Goal: Information Seeking & Learning: Learn about a topic

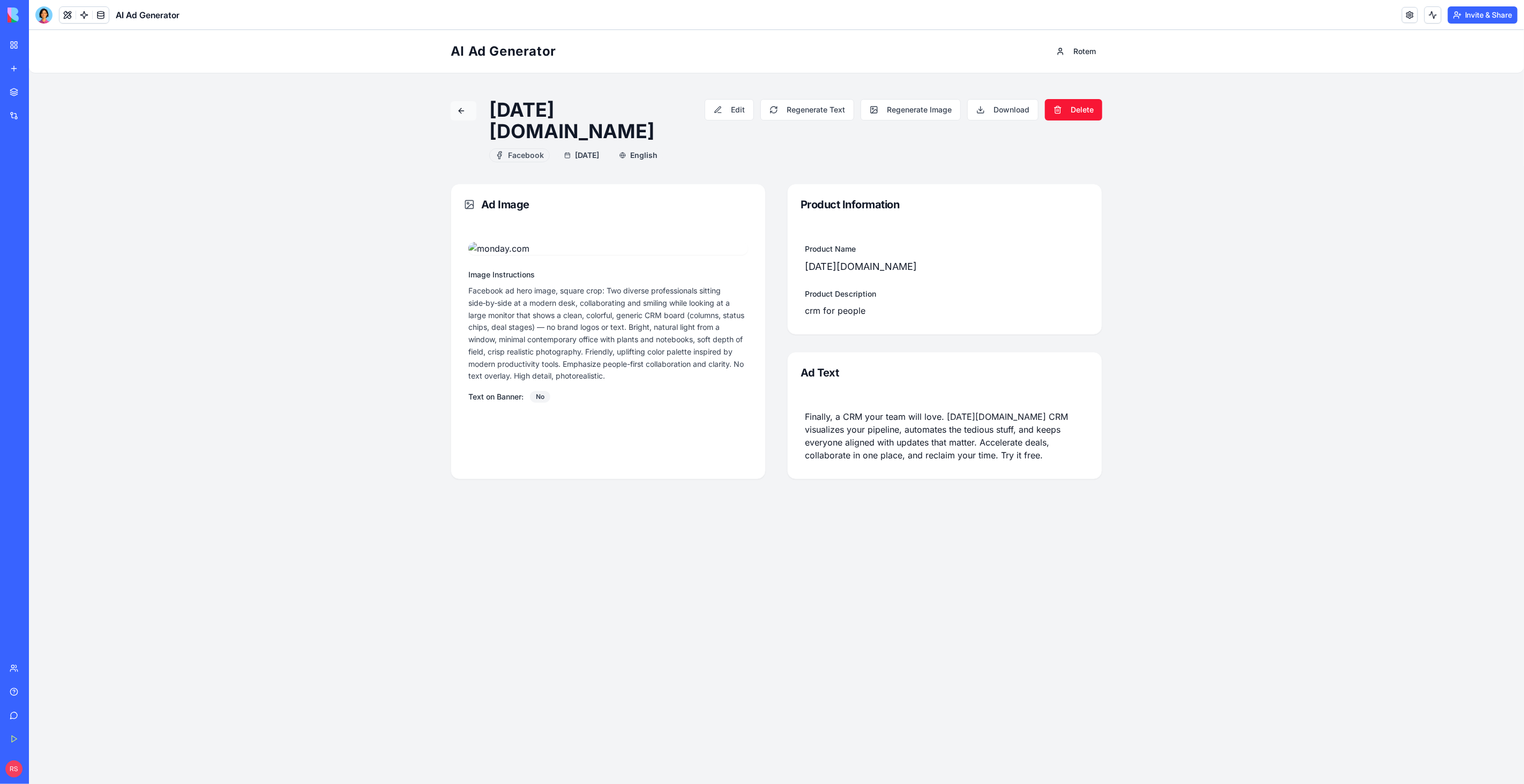
click at [461, 111] on button at bounding box center [463, 110] width 26 height 19
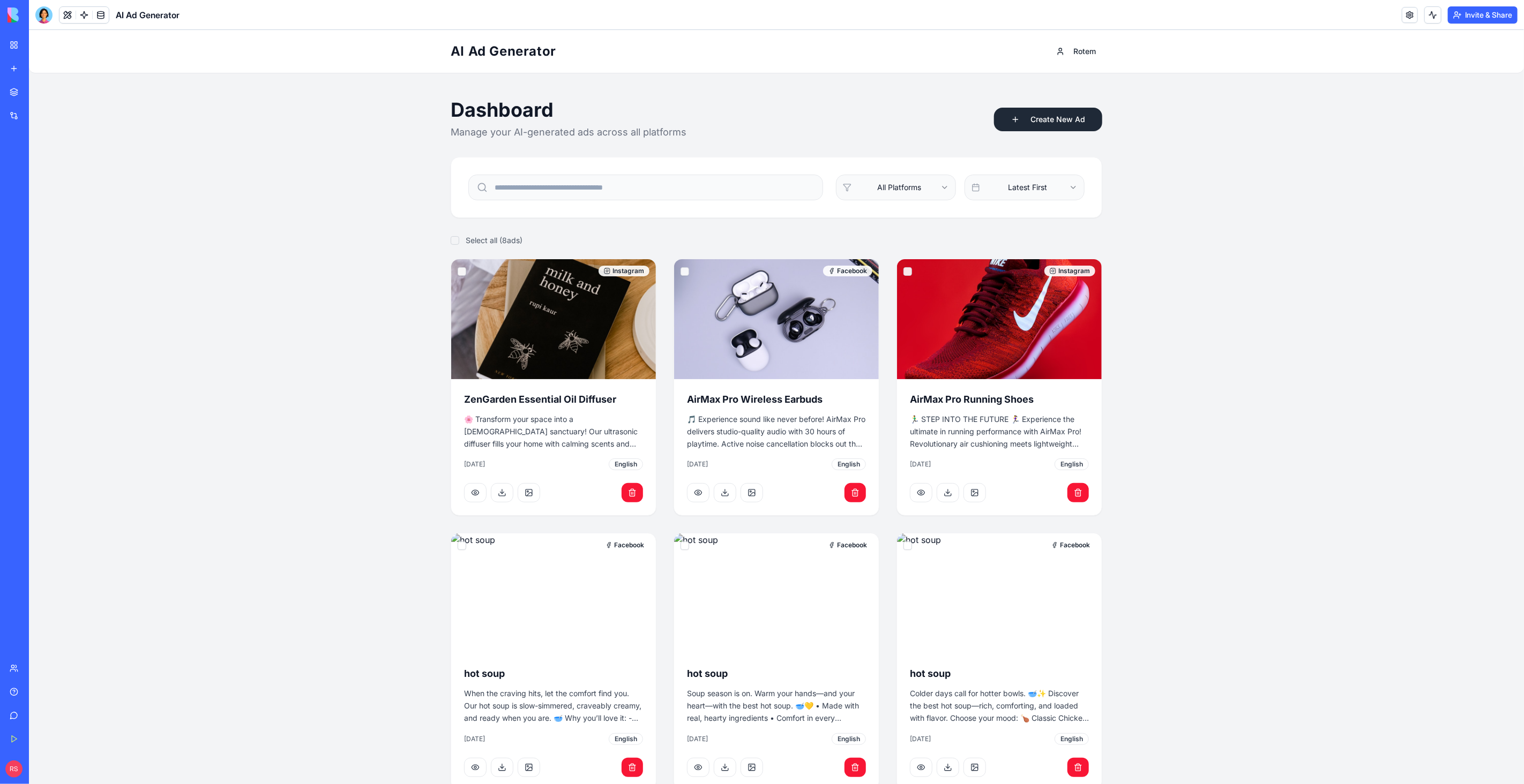
click at [1017, 120] on button "Create New Ad" at bounding box center [1047, 118] width 109 height 23
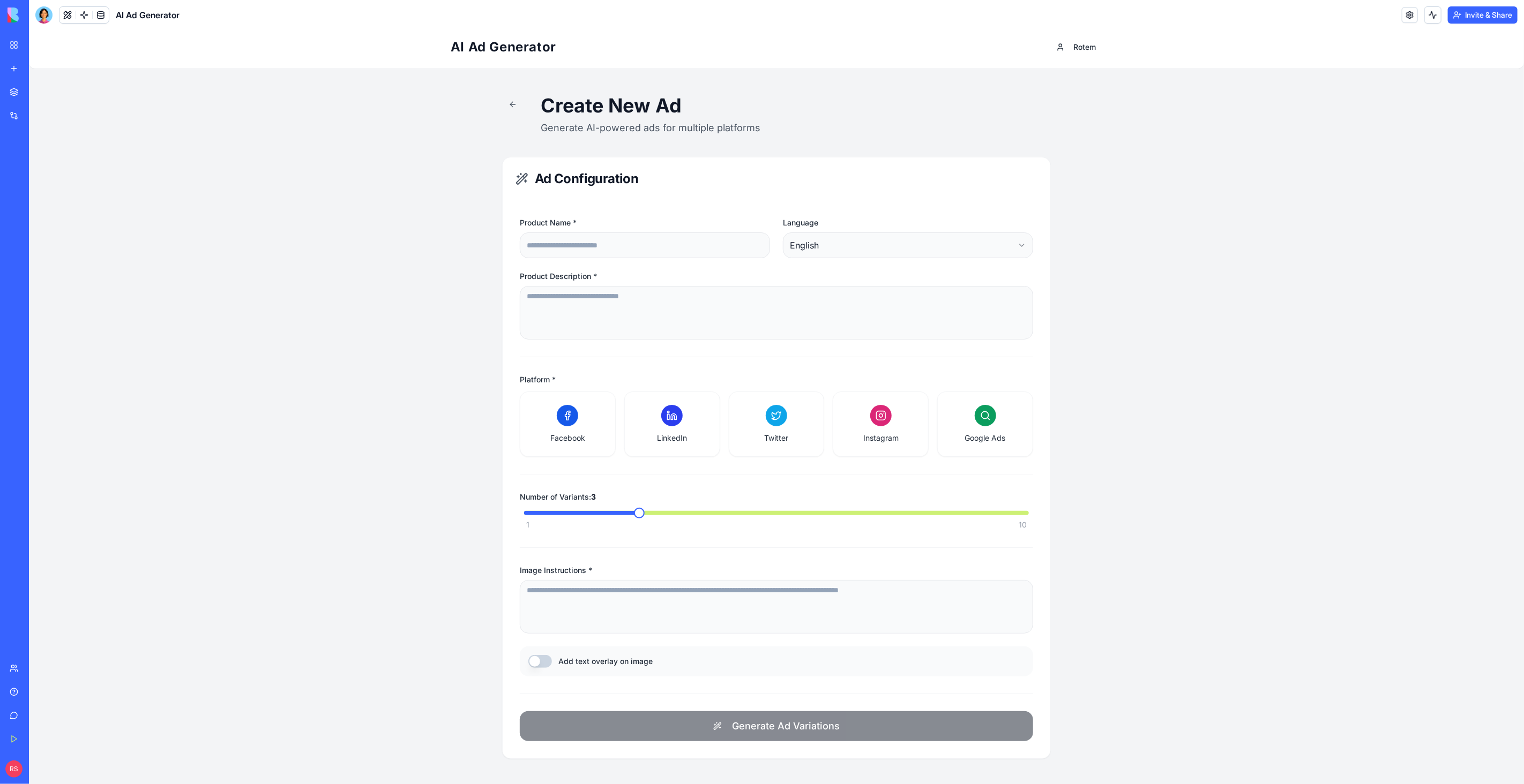
scroll to position [3, 0]
click at [39, 89] on div "Marketplace" at bounding box center [32, 92] width 14 height 10
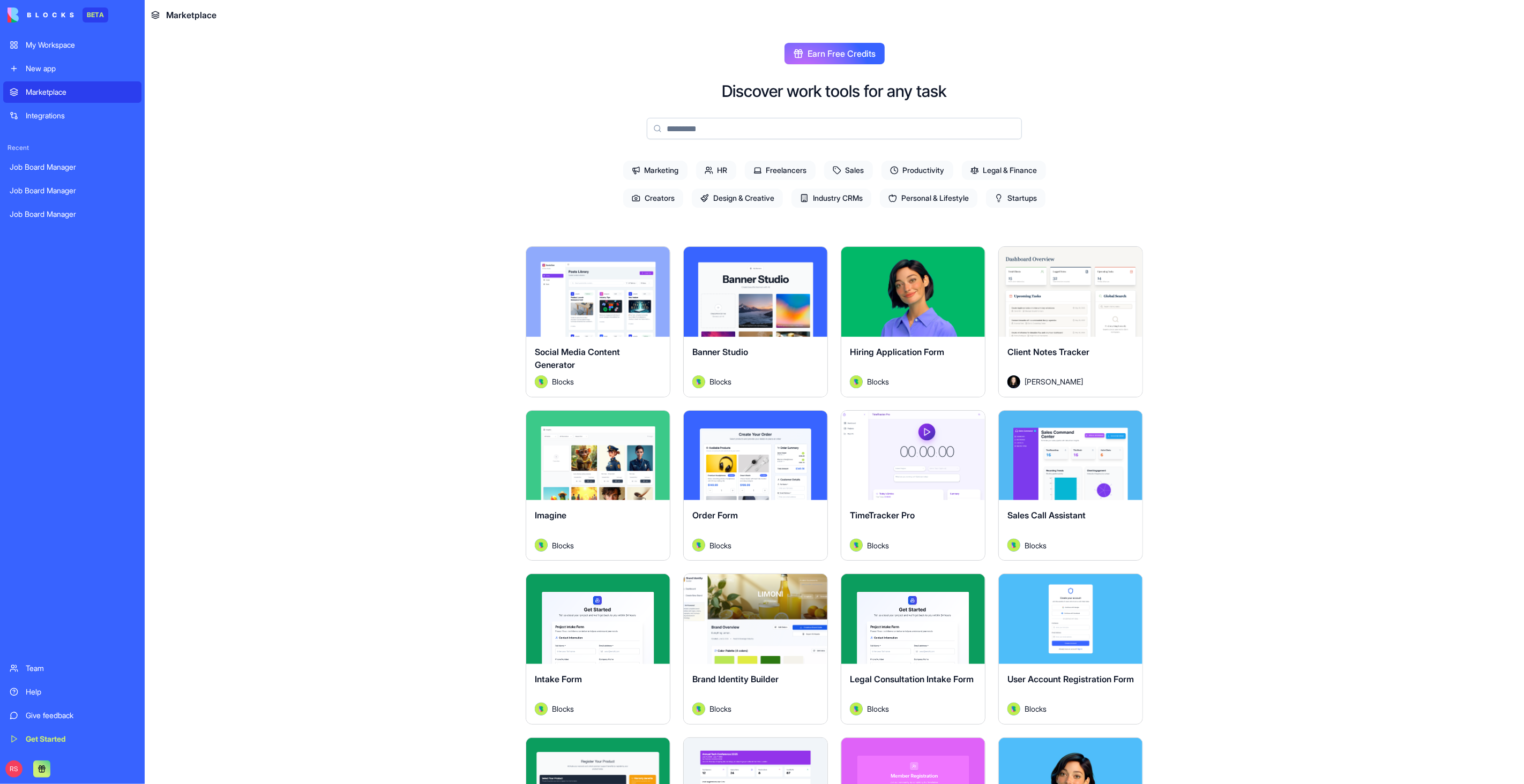
click at [728, 131] on input at bounding box center [834, 129] width 375 height 22
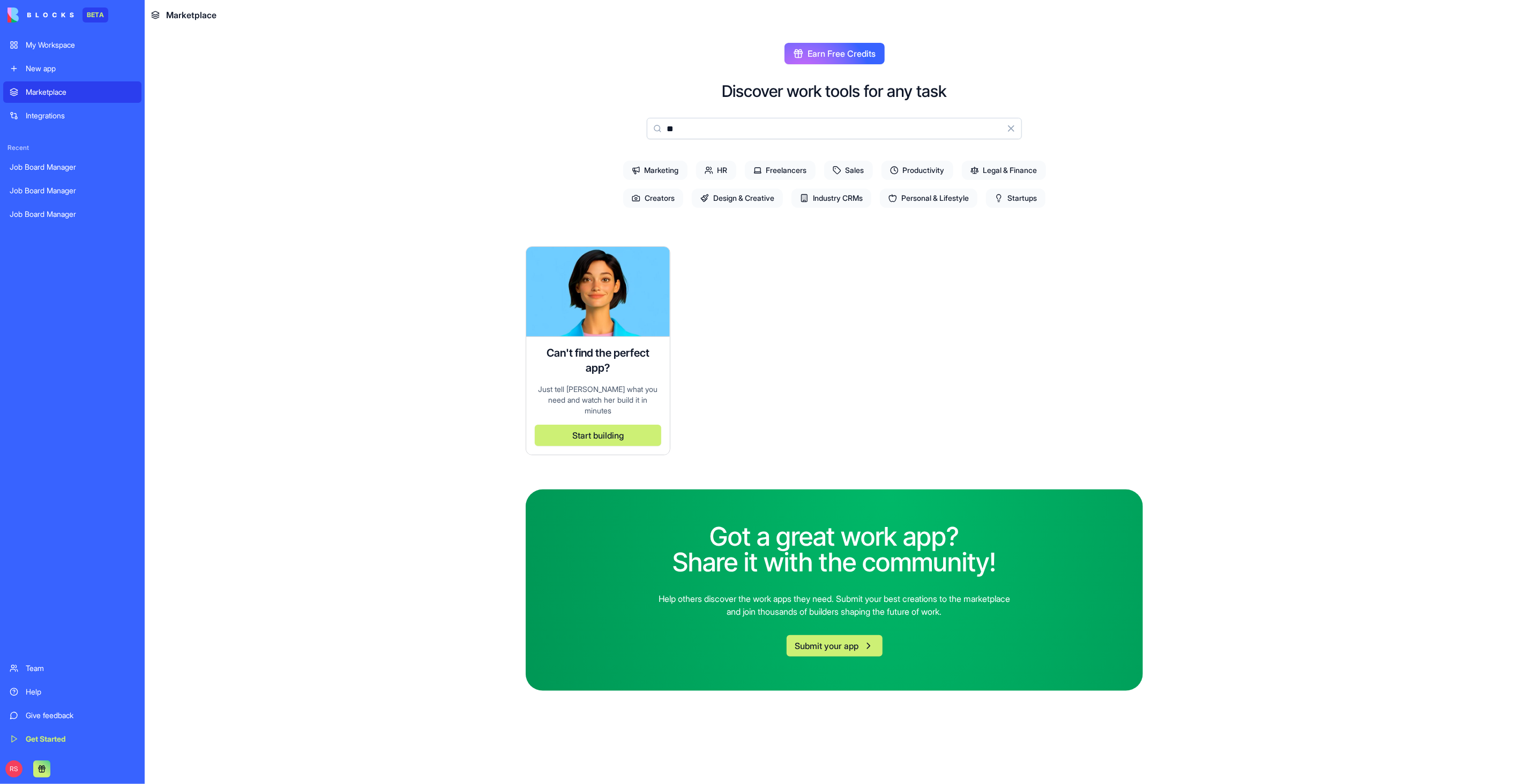
type input "*"
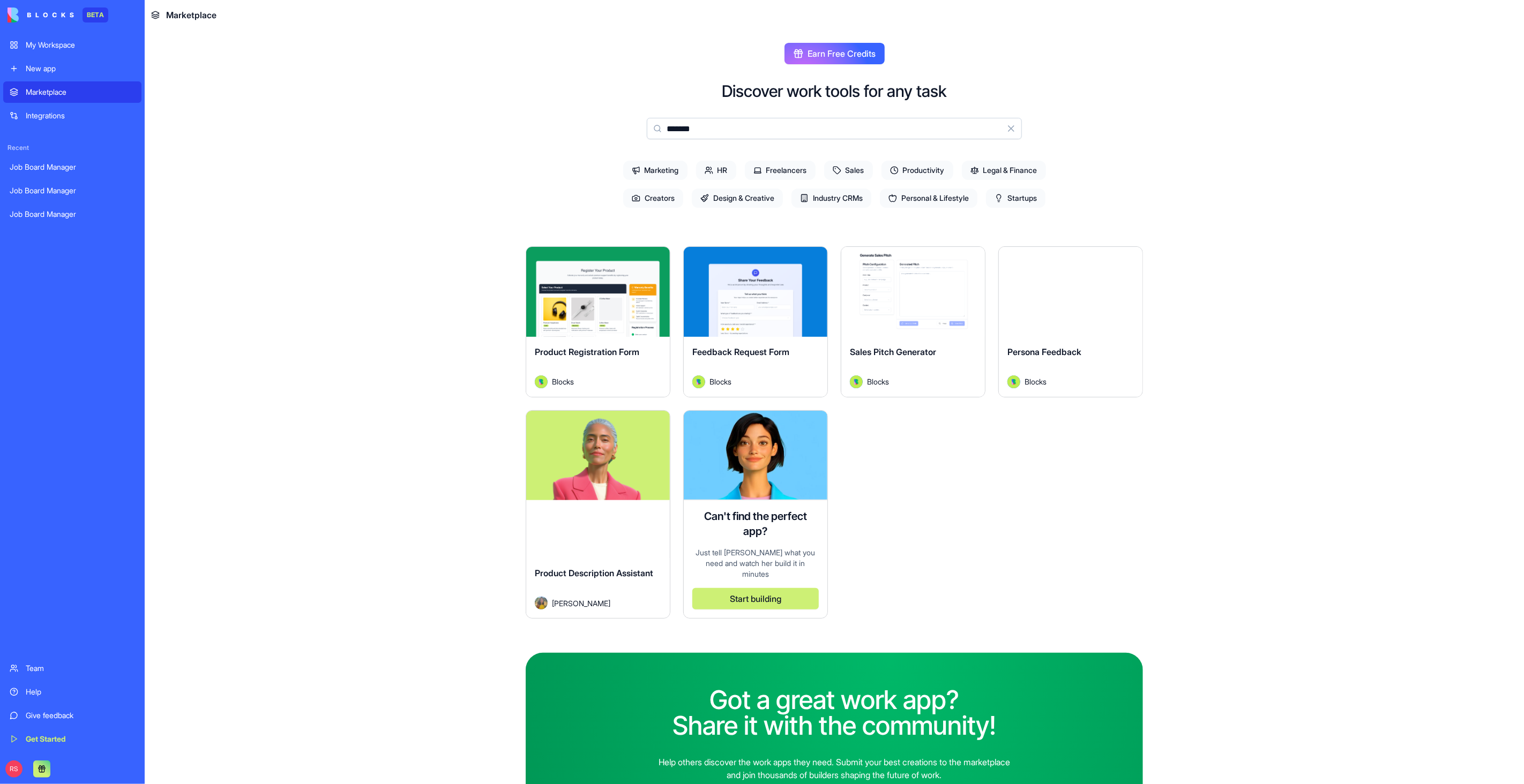
type input "*******"
click at [638, 527] on div "Explore Product Description Assistant Michal Levy" at bounding box center [598, 515] width 145 height 209
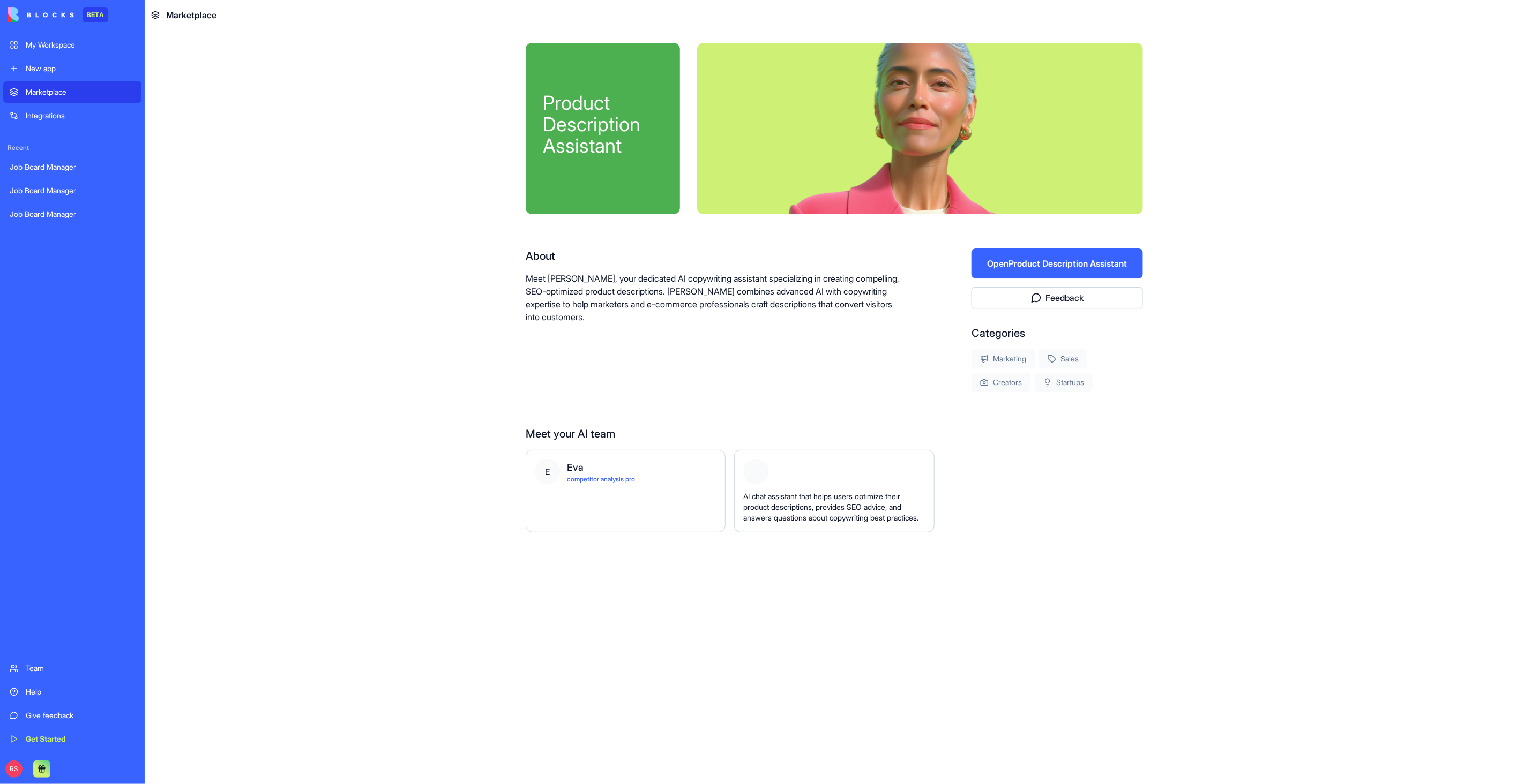
click at [1076, 265] on button "Open Product Description Assistant" at bounding box center [1057, 263] width 171 height 30
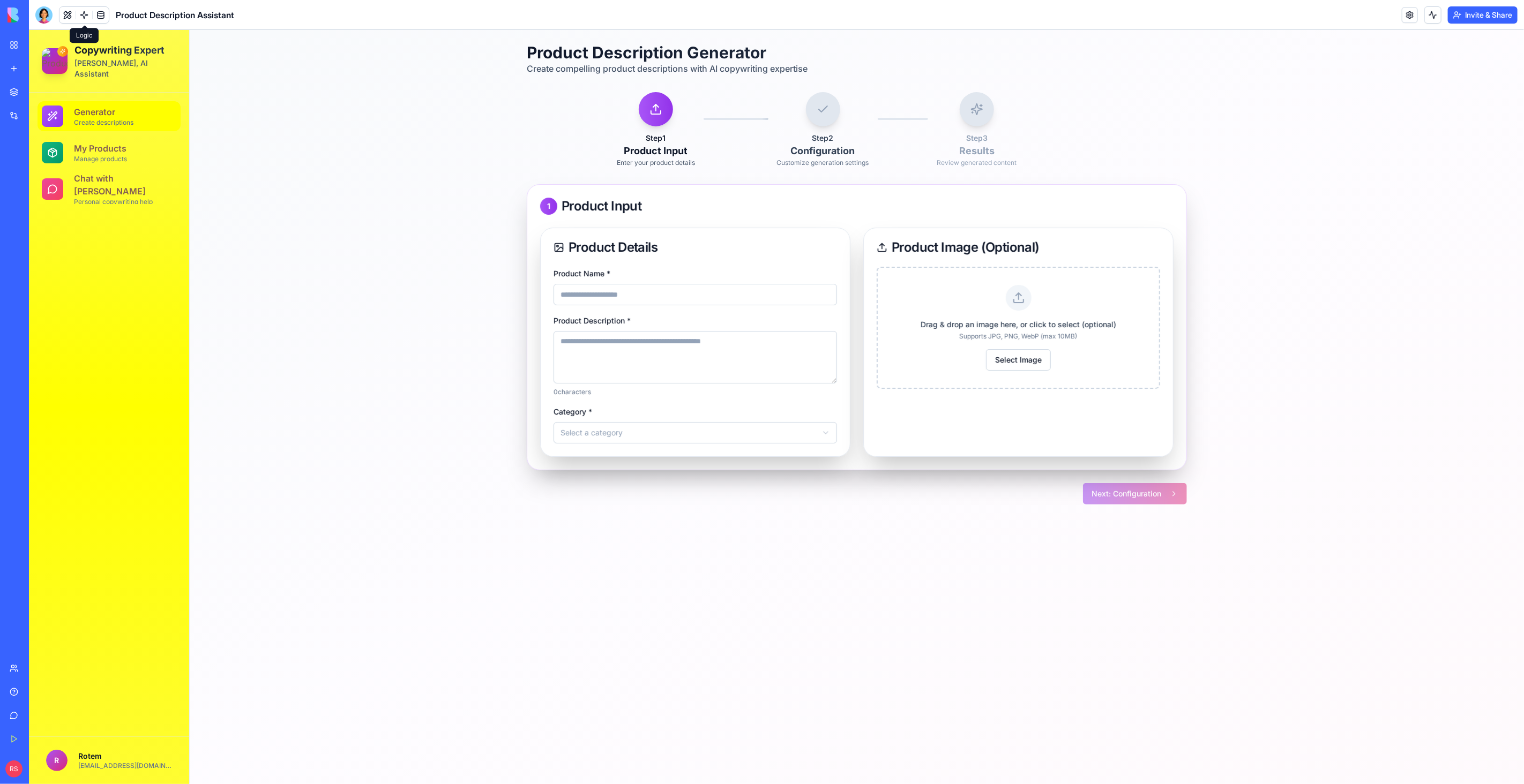
click at [84, 10] on link at bounding box center [84, 15] width 16 height 16
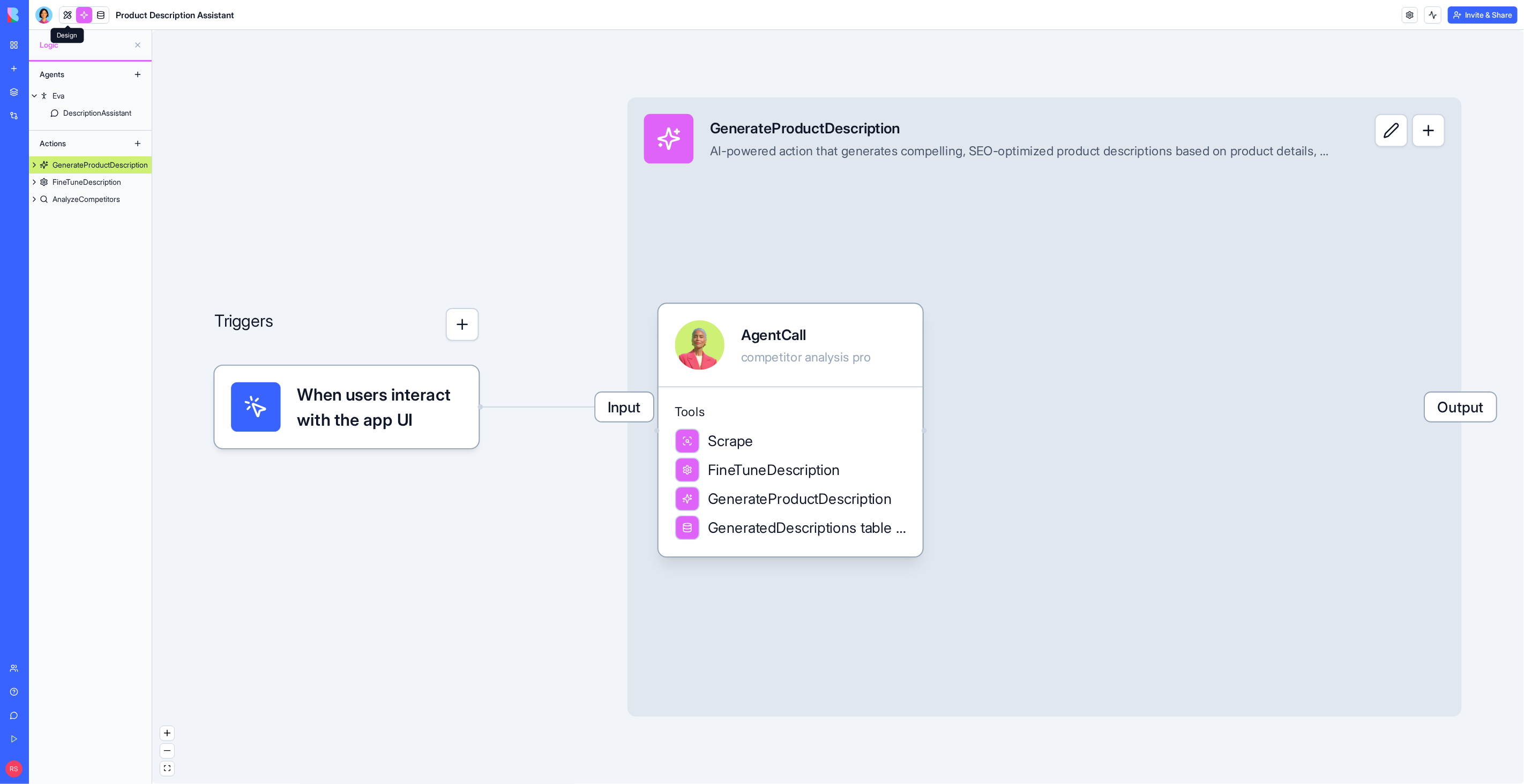
click at [68, 17] on link at bounding box center [68, 15] width 16 height 16
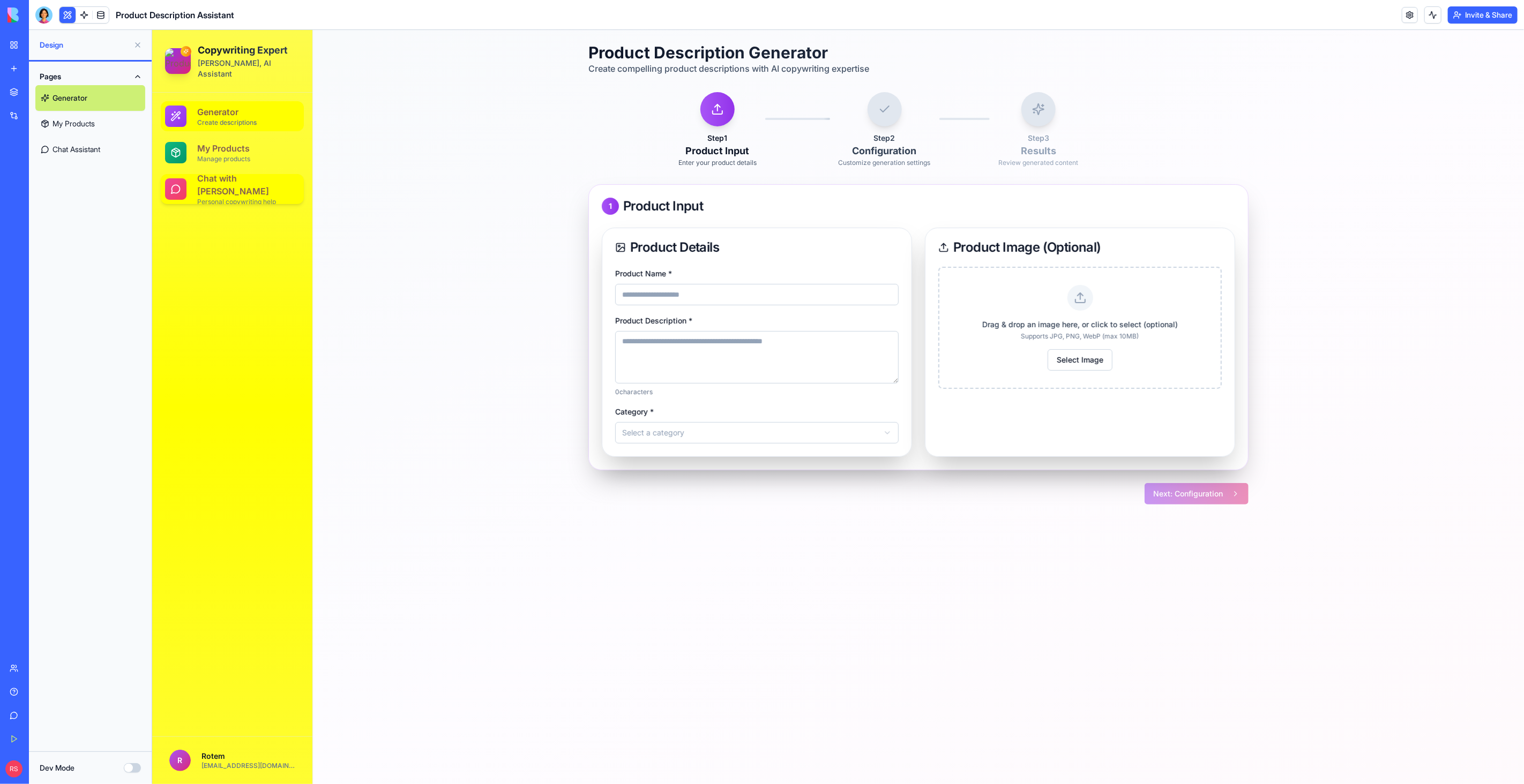
click at [240, 174] on span "Chat with [PERSON_NAME]" at bounding box center [232, 184] width 72 height 23
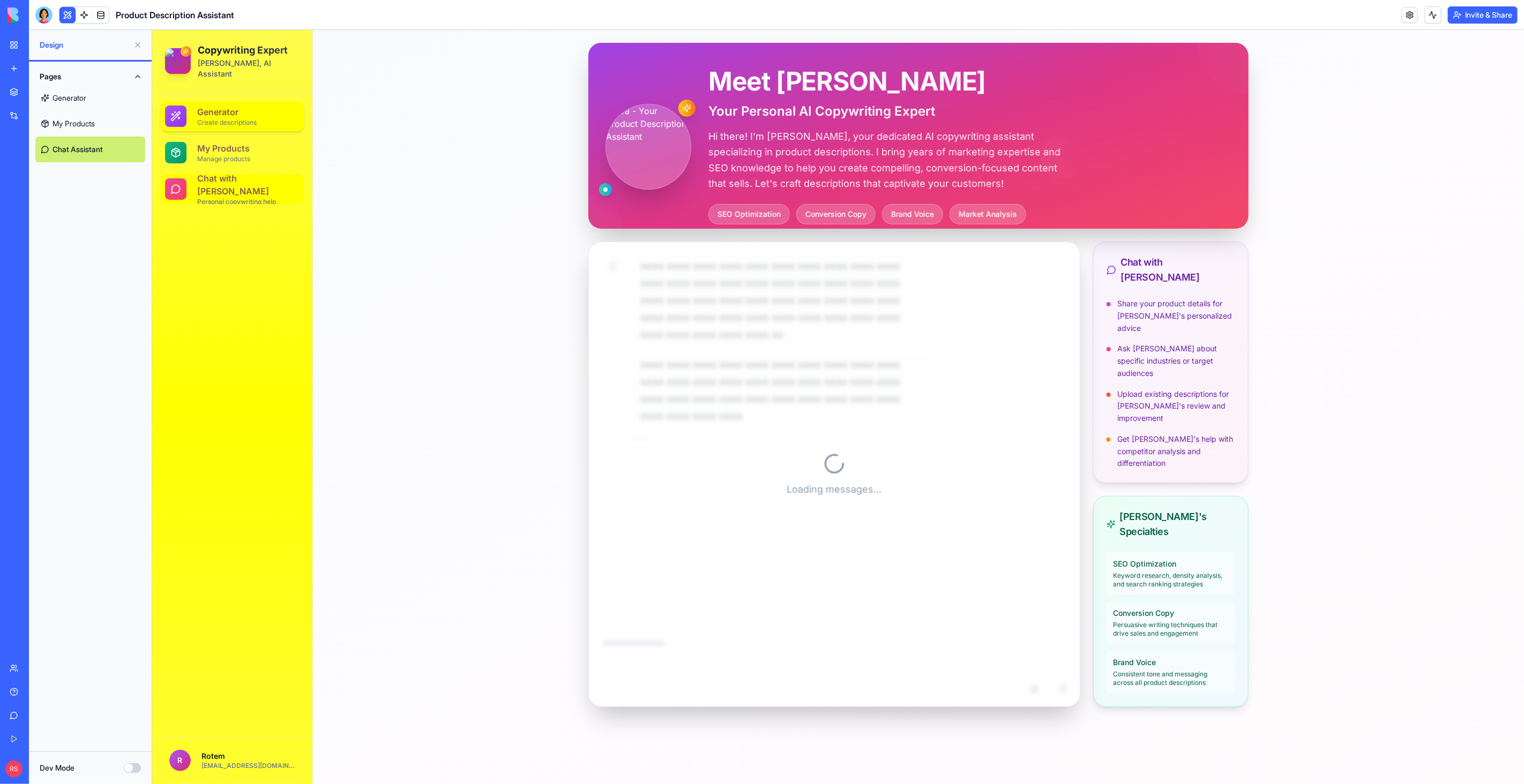
click at [258, 105] on div "Generator Create descriptions" at bounding box center [248, 116] width 102 height 22
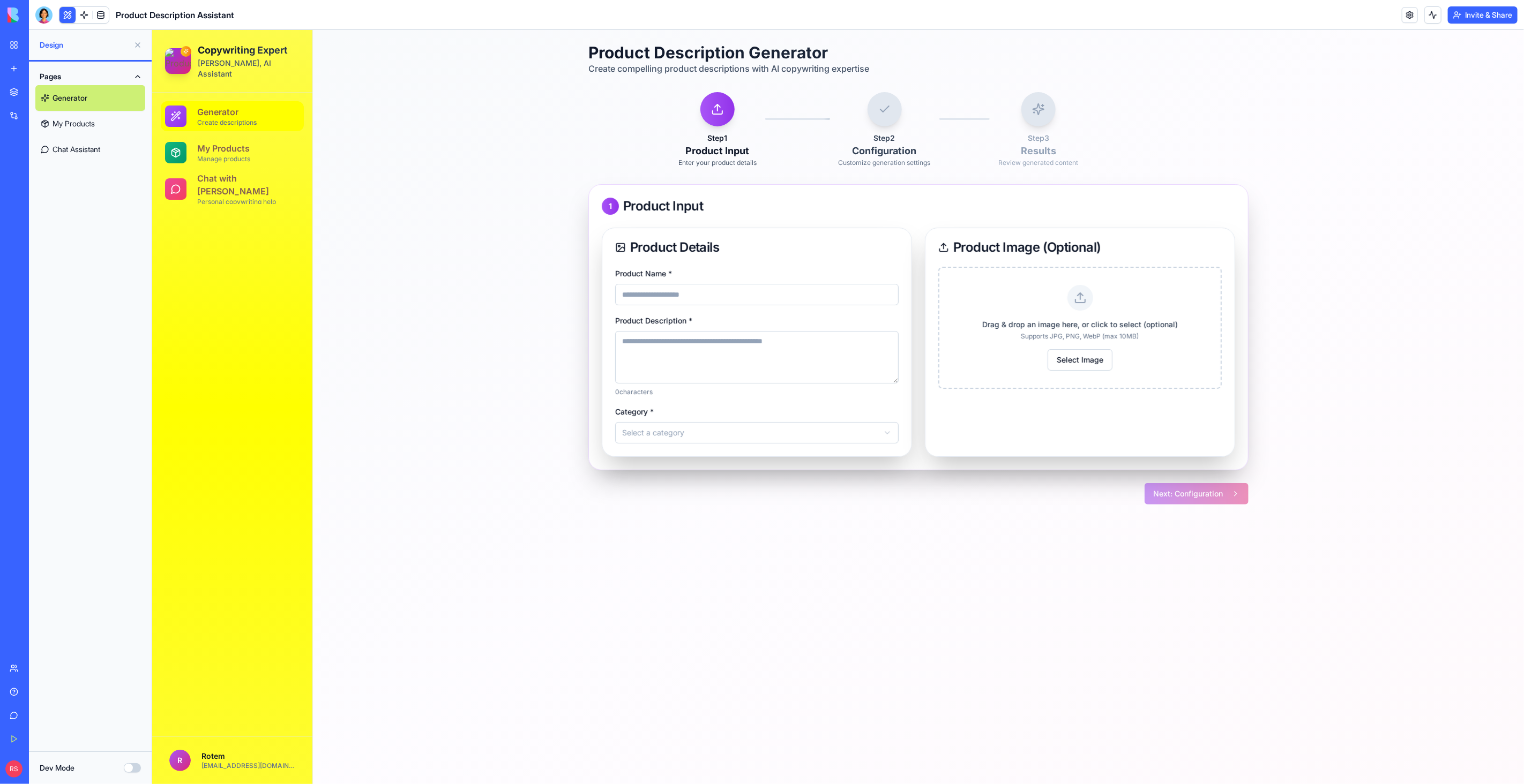
click at [39, 40] on div "My Workspace" at bounding box center [32, 44] width 14 height 10
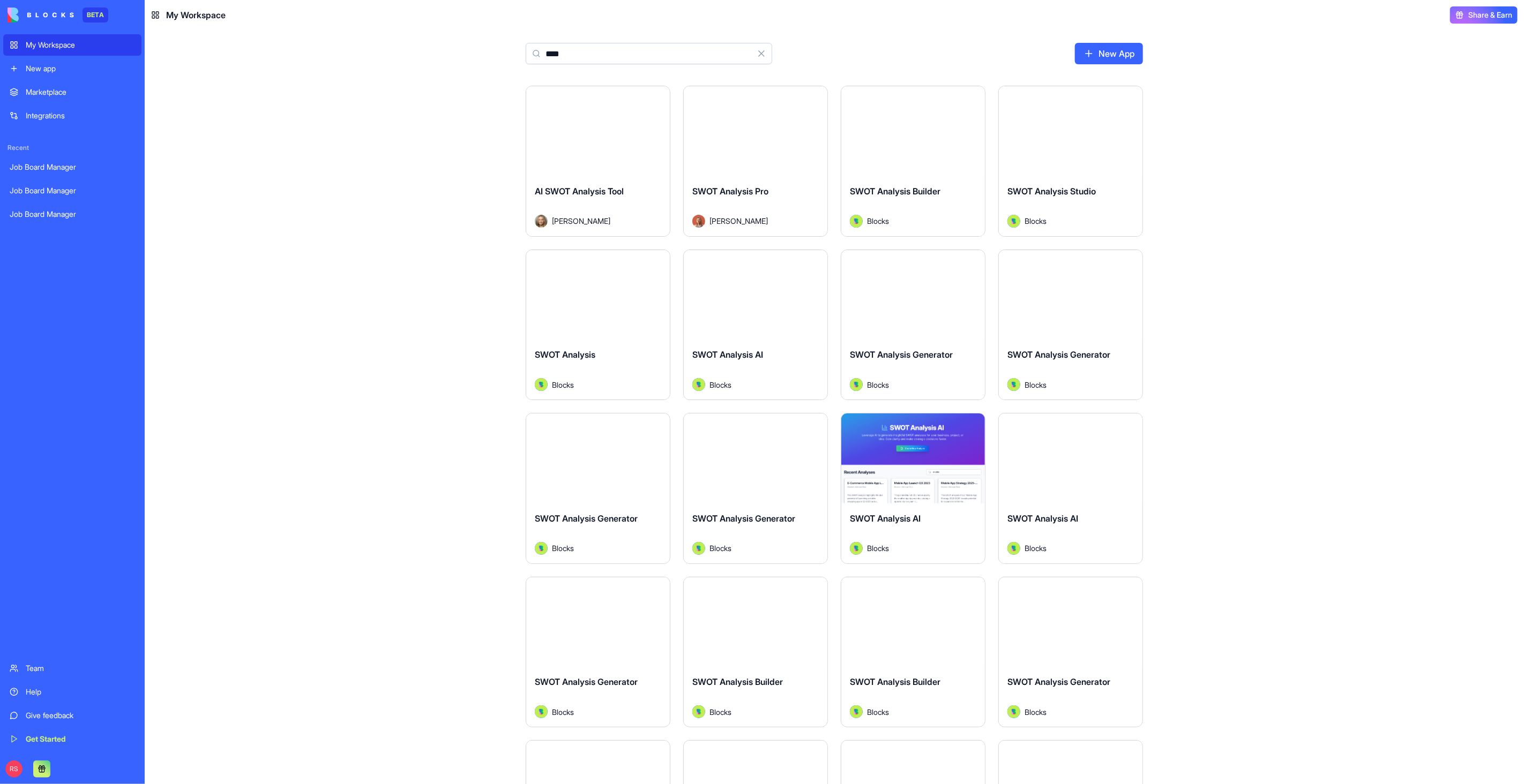
type input "****"
click at [64, 95] on div "Marketplace" at bounding box center [80, 92] width 109 height 10
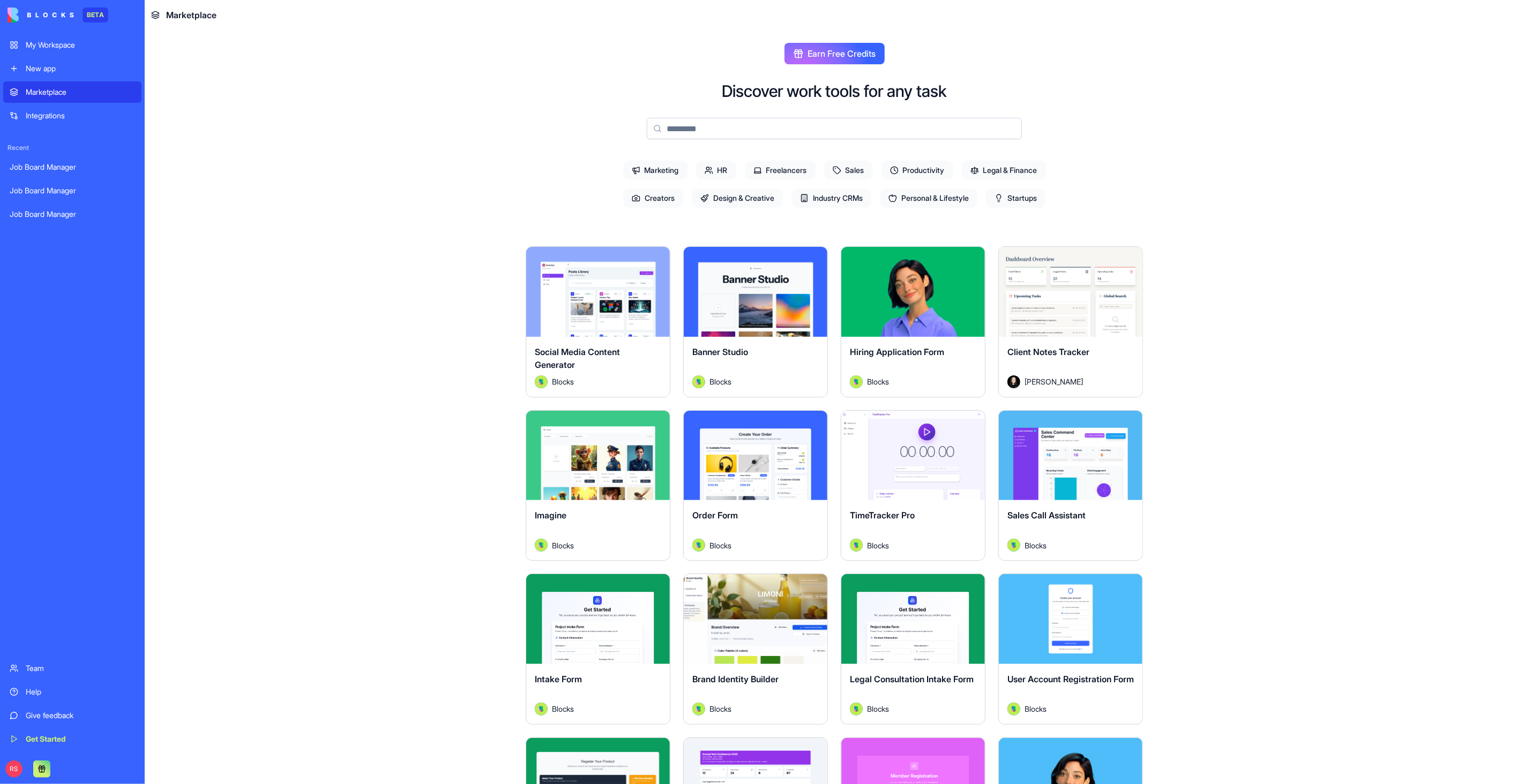
click at [683, 127] on input at bounding box center [834, 129] width 375 height 22
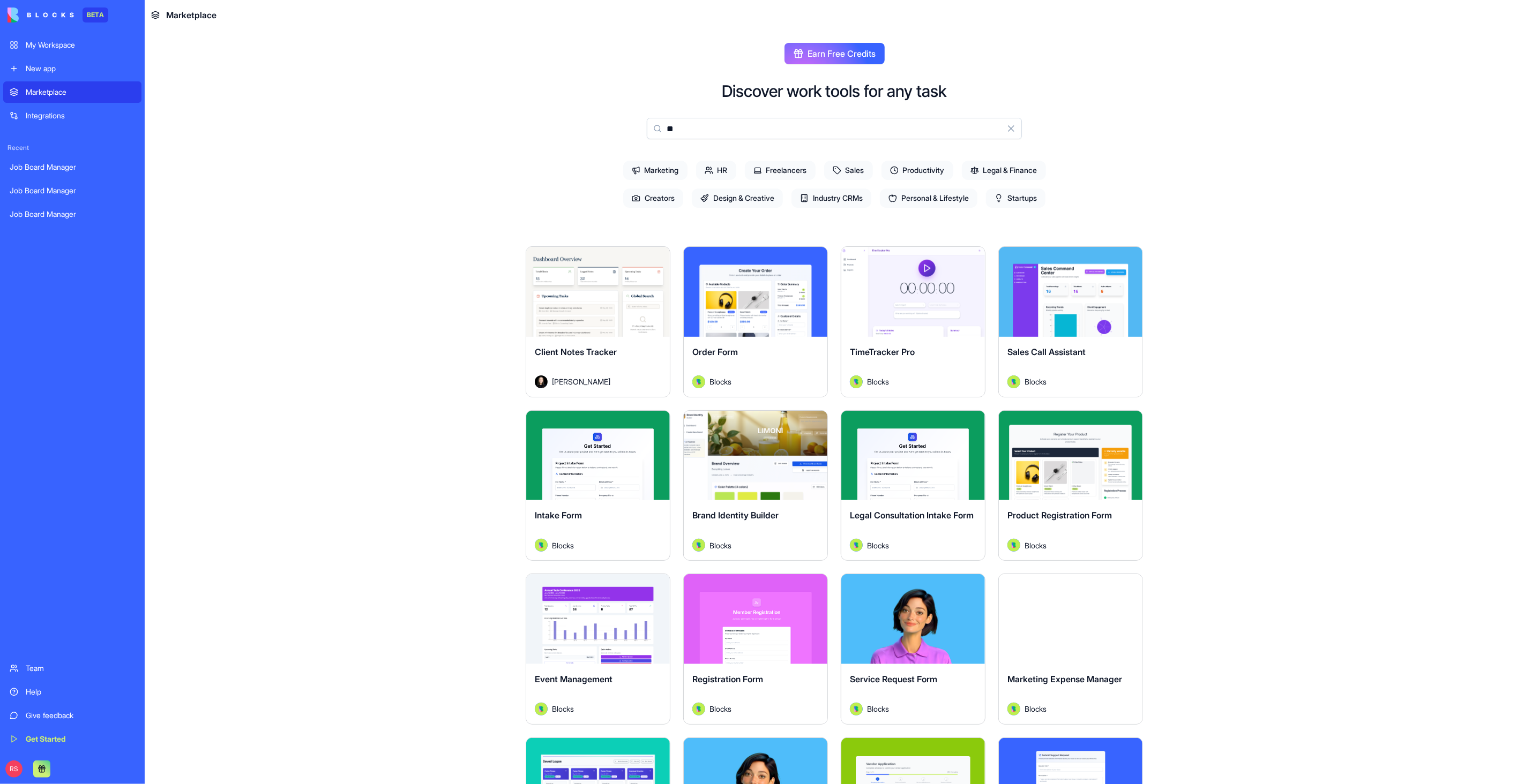
type input "*"
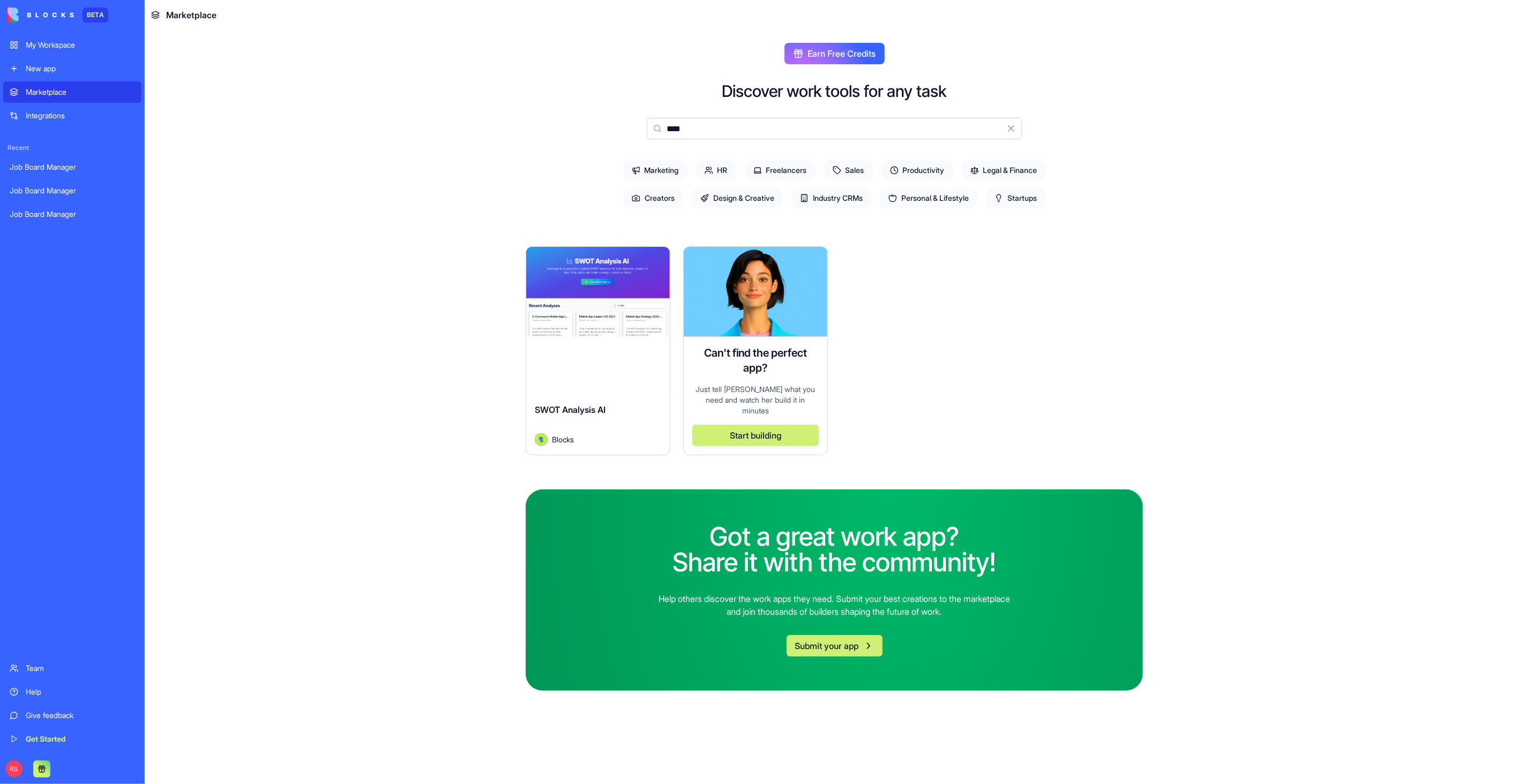
type input "****"
click at [570, 344] on div "Explore SWOT Analysis AI Blocks" at bounding box center [598, 351] width 145 height 209
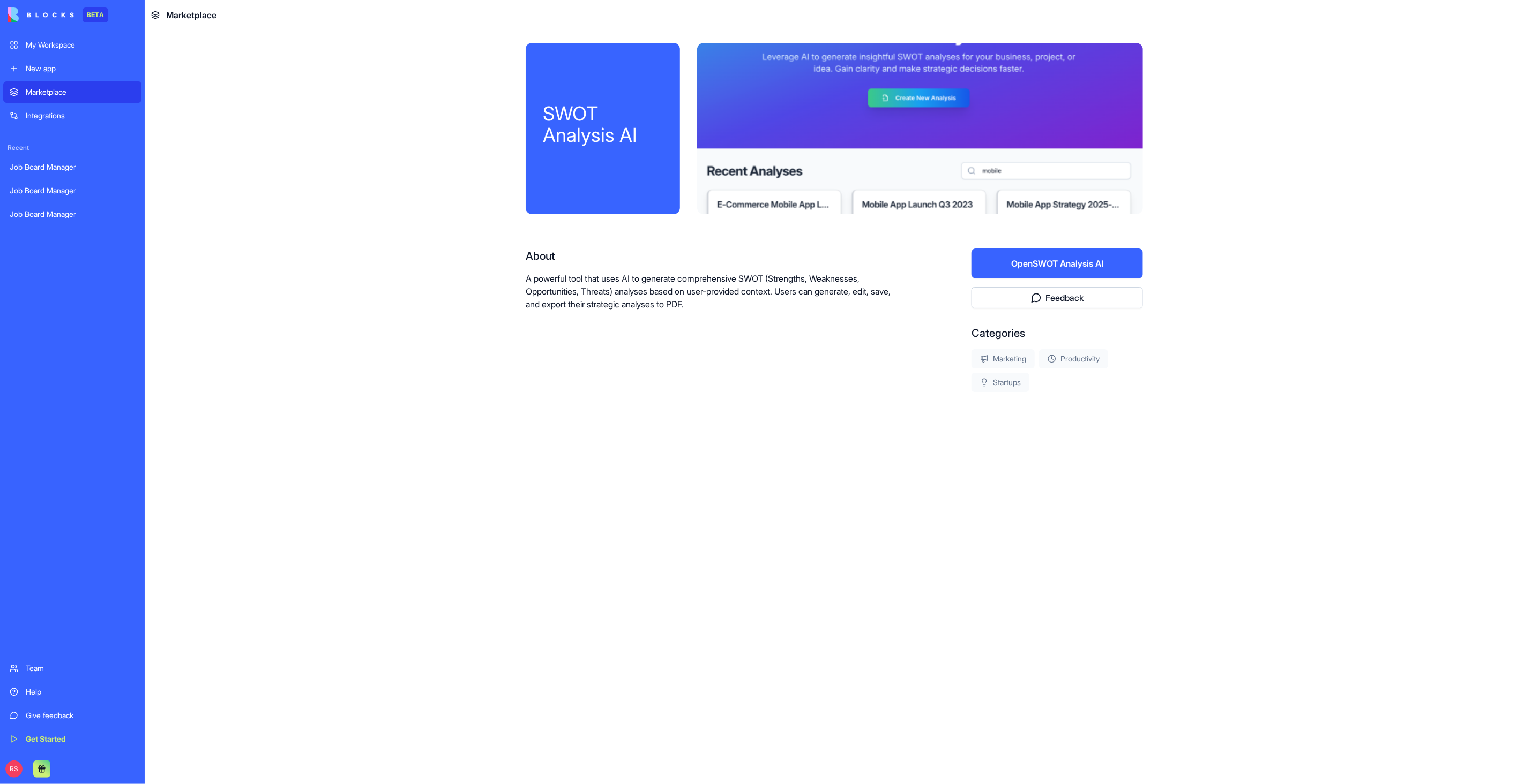
click at [1042, 256] on button "Open SWOT Analysis AI" at bounding box center [1057, 263] width 171 height 30
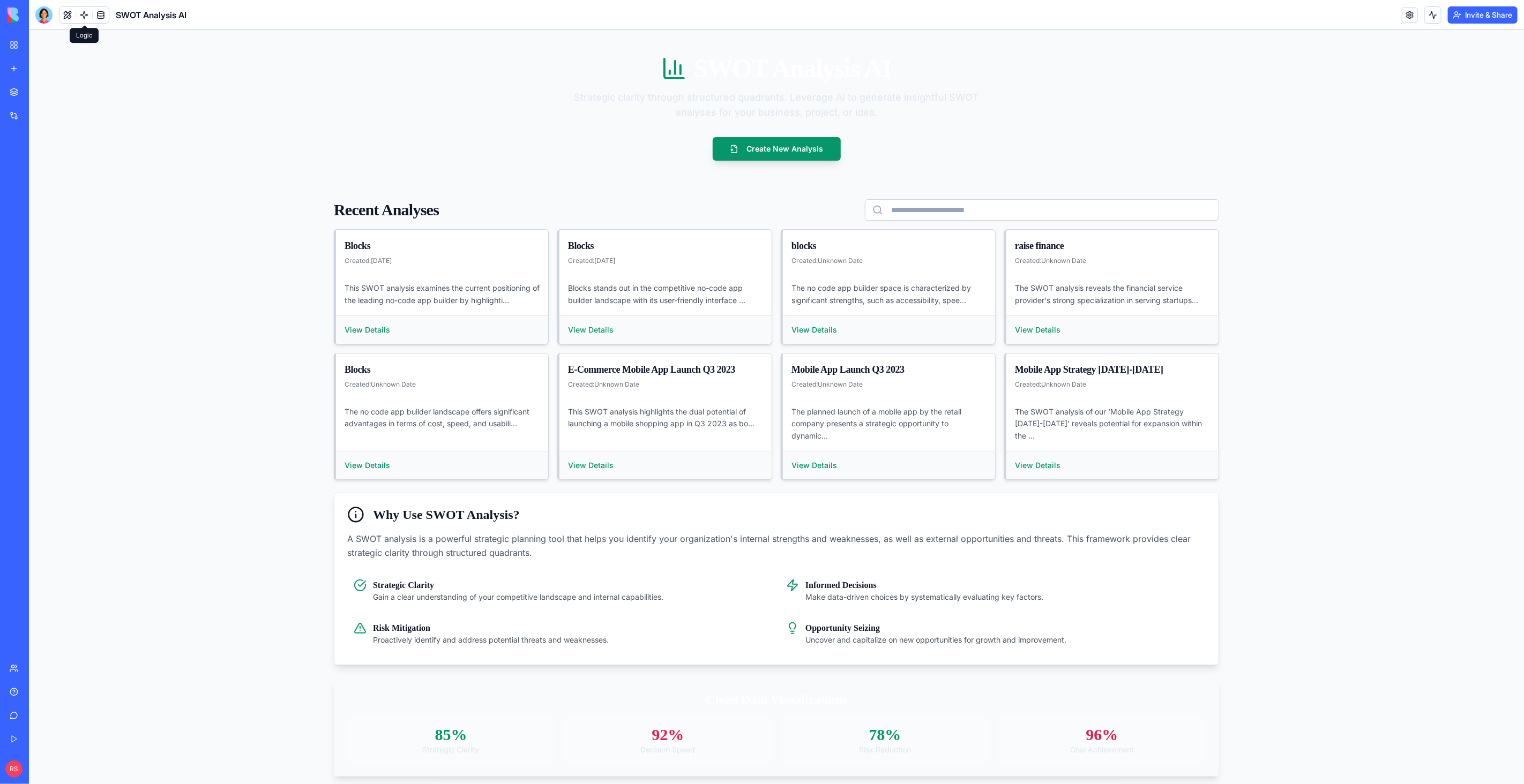
click at [86, 14] on link at bounding box center [84, 15] width 16 height 16
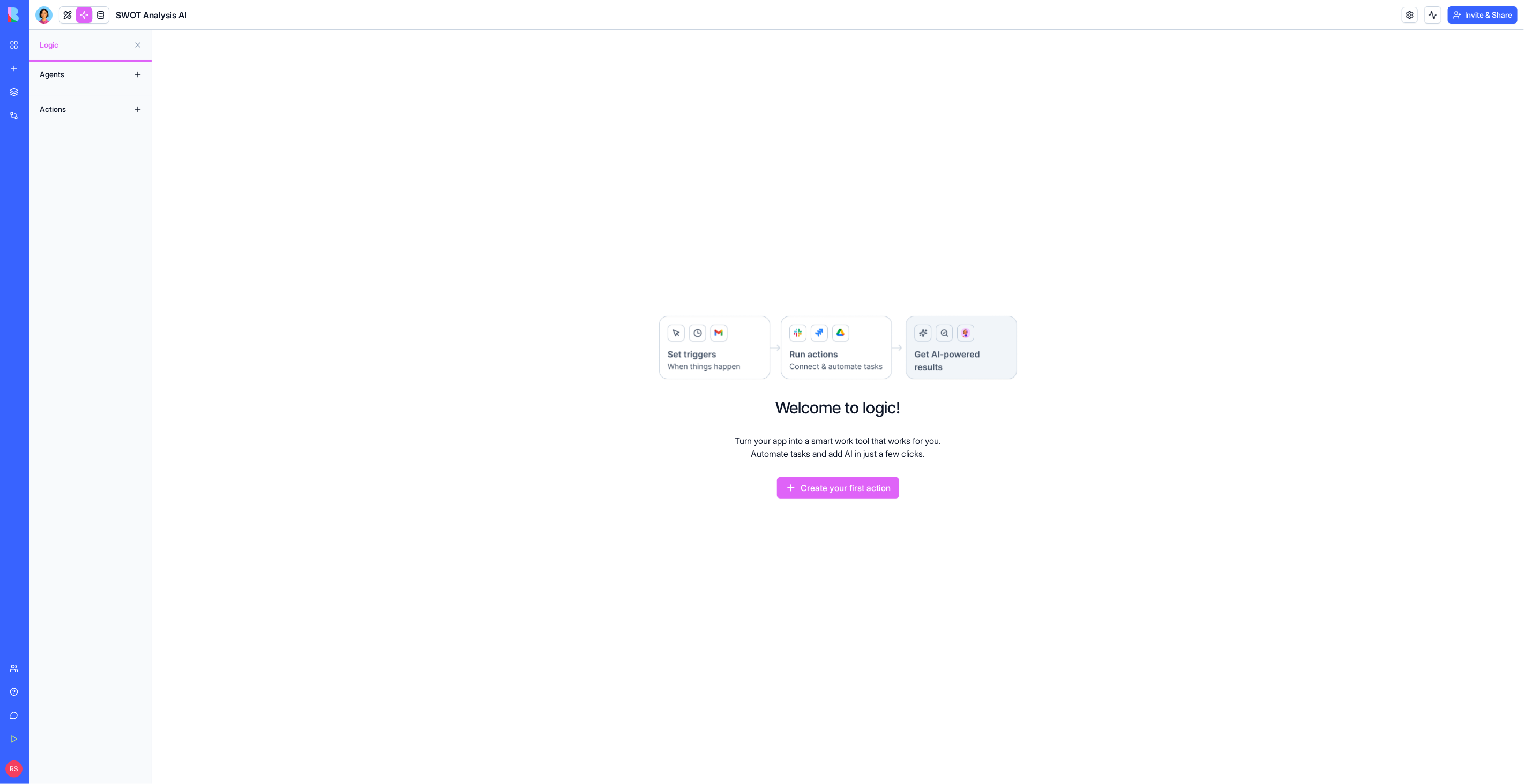
click at [60, 78] on div "Agents" at bounding box center [77, 74] width 86 height 17
click at [143, 74] on button at bounding box center [138, 74] width 17 height 17
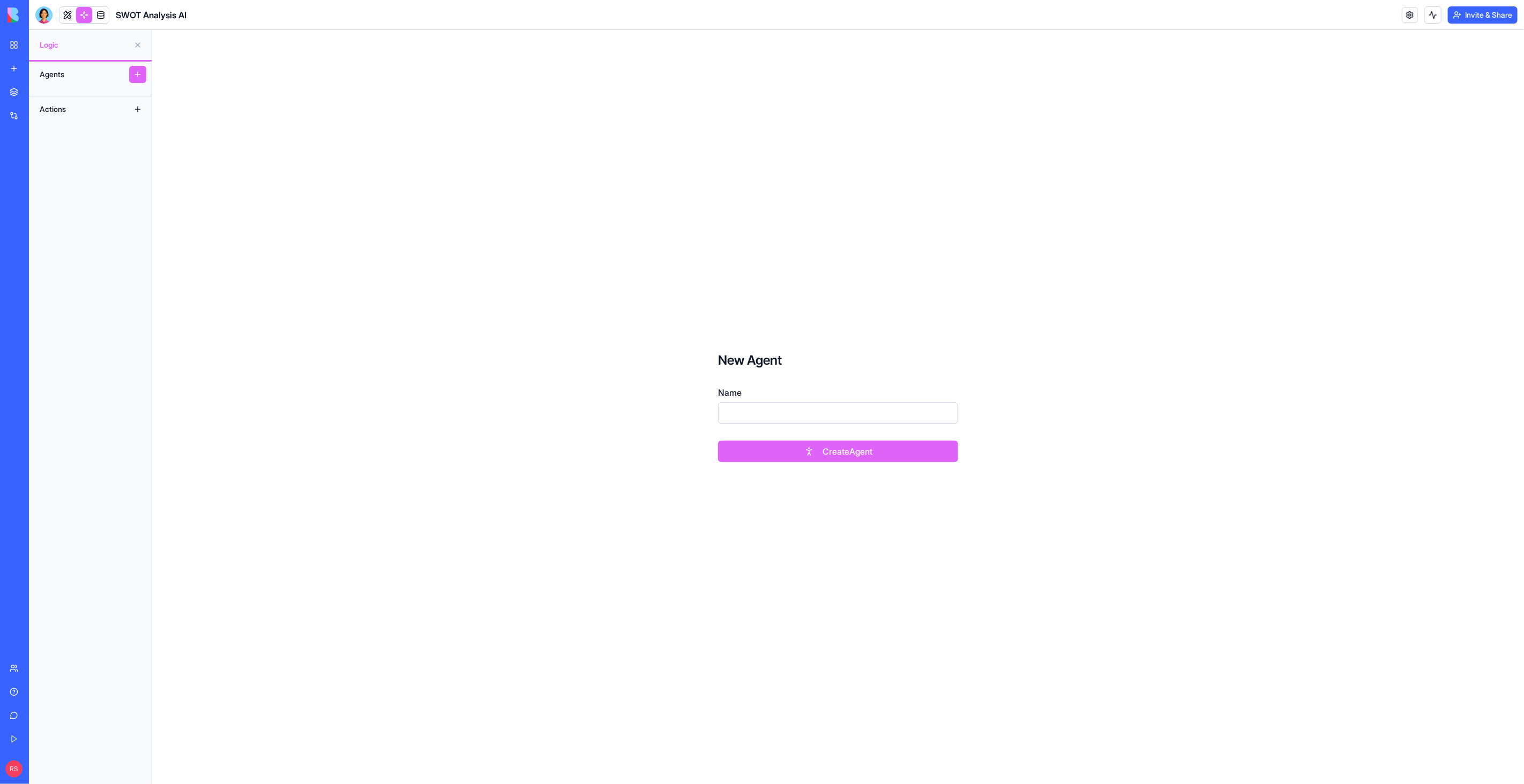
click at [139, 74] on button at bounding box center [138, 74] width 17 height 17
click at [85, 76] on div "Agents" at bounding box center [77, 74] width 86 height 17
click at [68, 47] on span "Logic" at bounding box center [84, 44] width 89 height 10
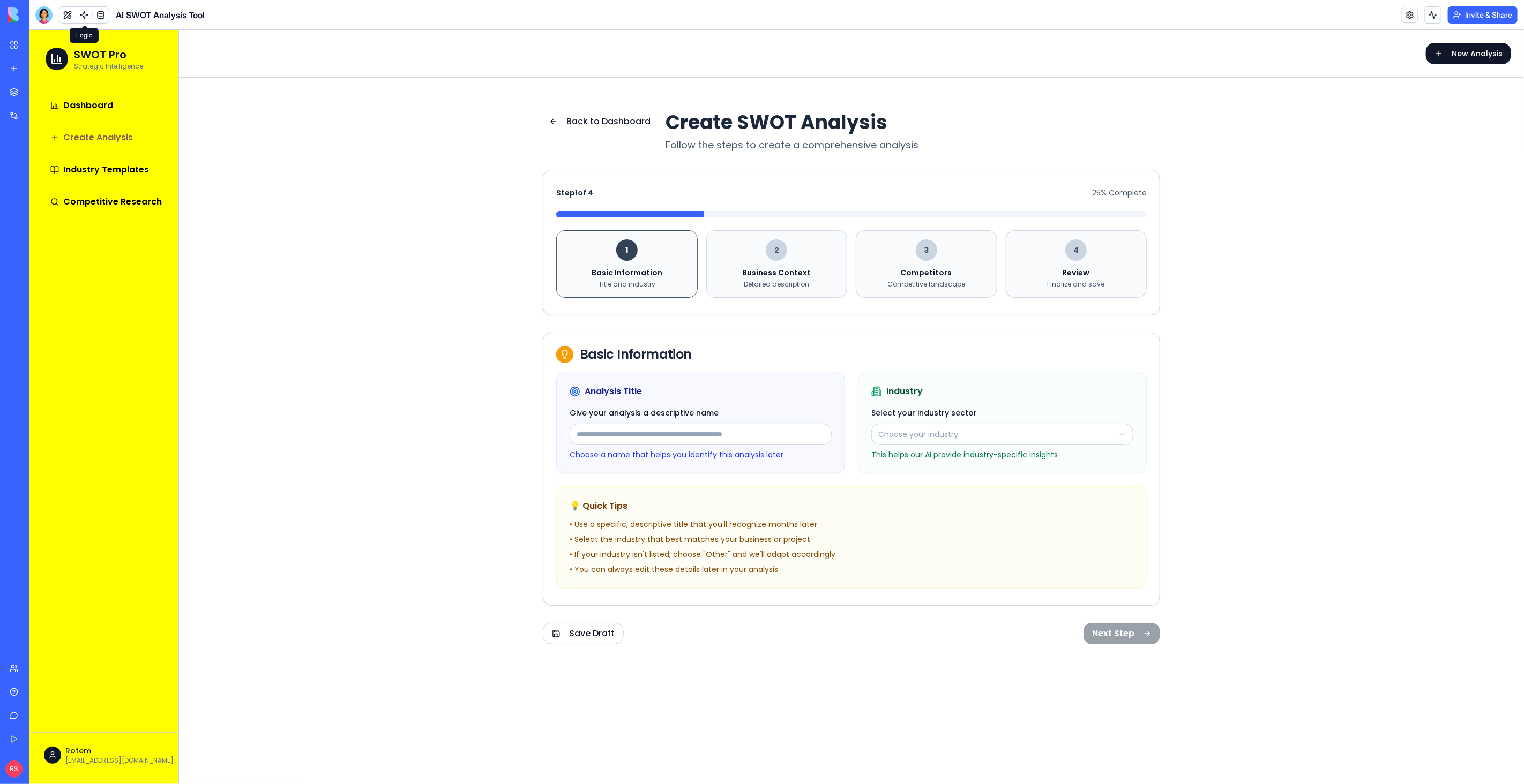
click at [86, 10] on link at bounding box center [84, 15] width 16 height 16
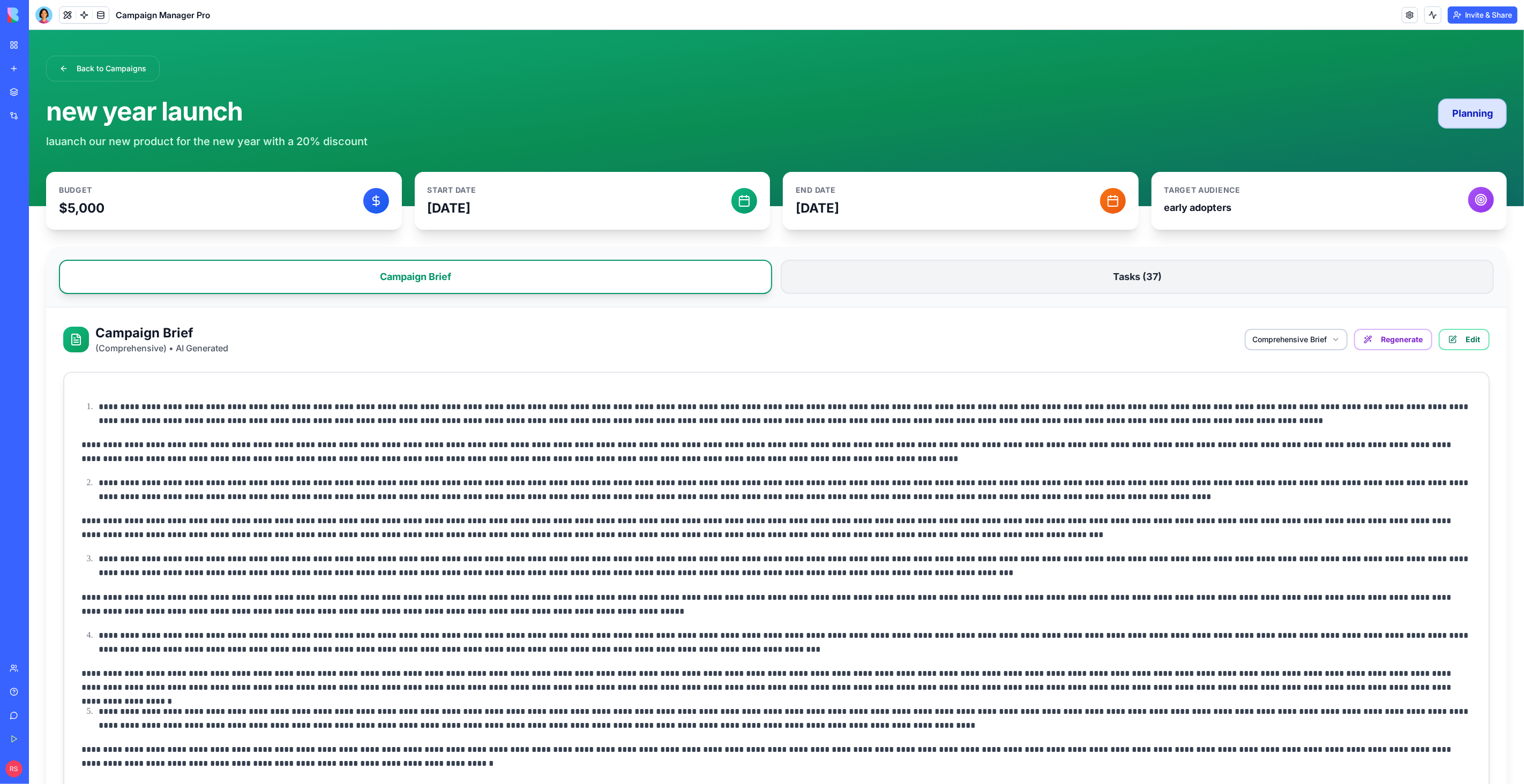
click at [1023, 279] on button "Tasks ( 37 )" at bounding box center [1136, 276] width 713 height 35
click at [663, 272] on button "Campaign Brief" at bounding box center [415, 276] width 713 height 35
click at [46, 98] on link "Marketplace" at bounding box center [24, 92] width 43 height 22
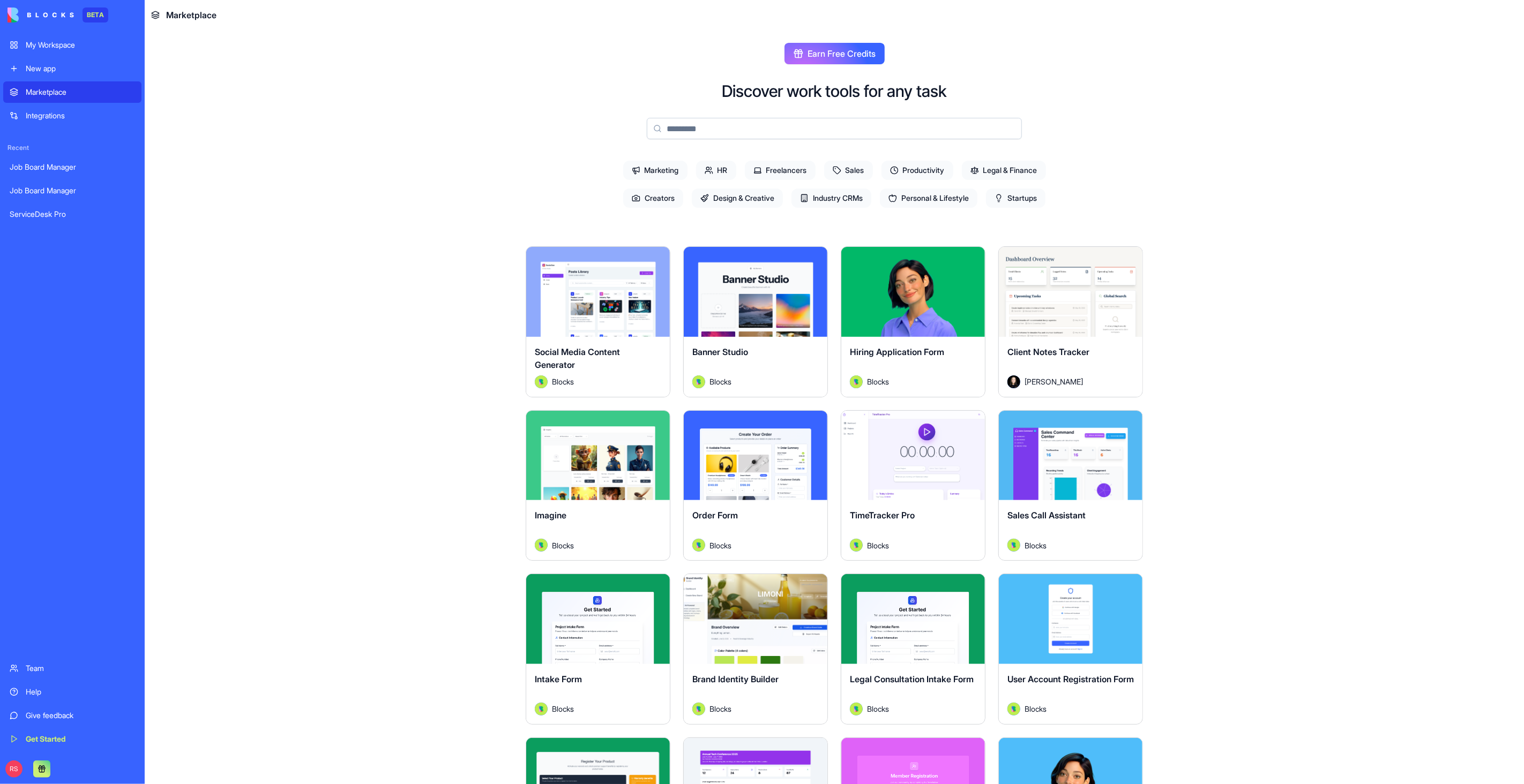
click at [688, 131] on input at bounding box center [834, 129] width 375 height 22
paste input "**********"
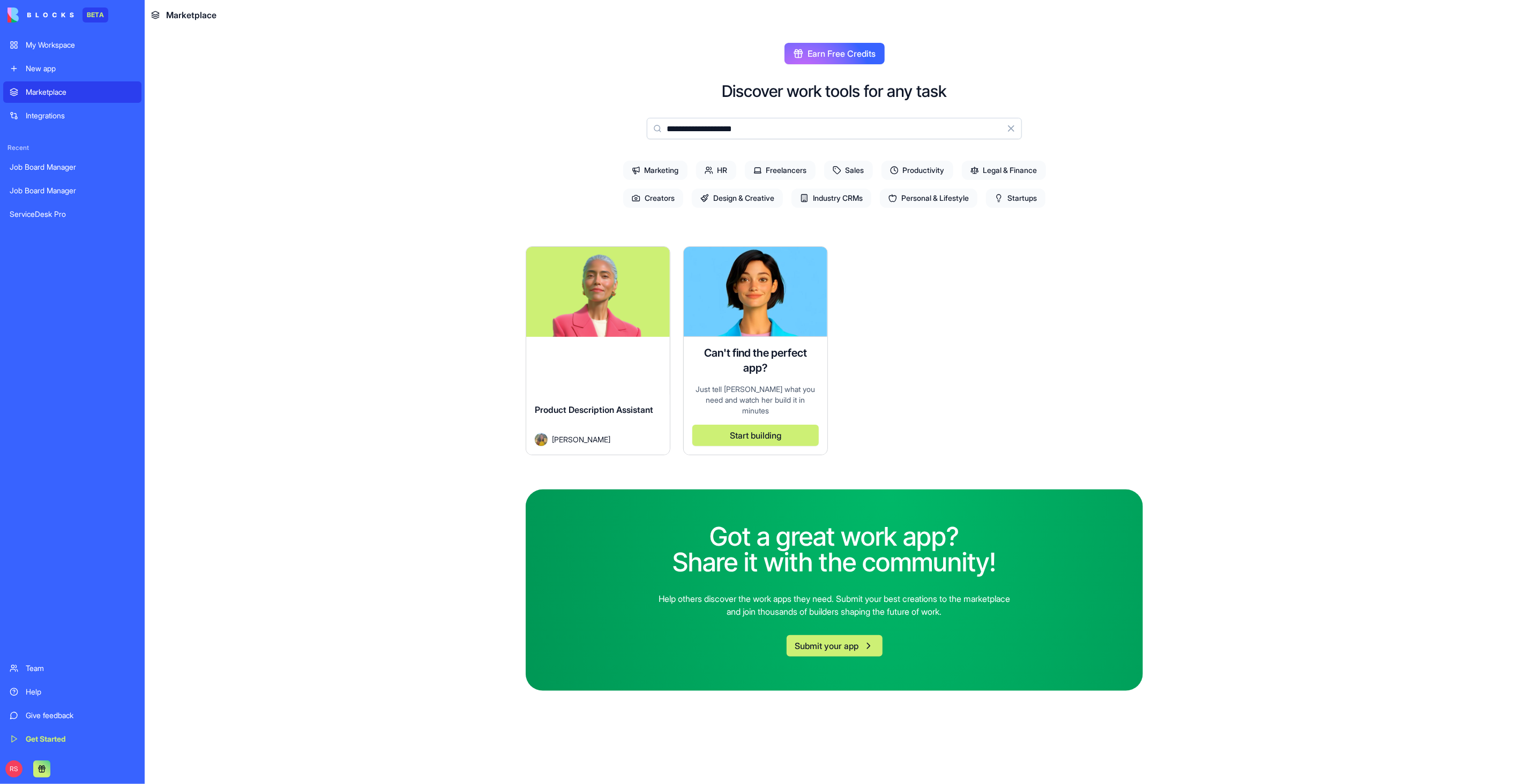
type input "**********"
click at [644, 339] on div "Explore Product Description Assistant Michal Levy" at bounding box center [598, 351] width 145 height 209
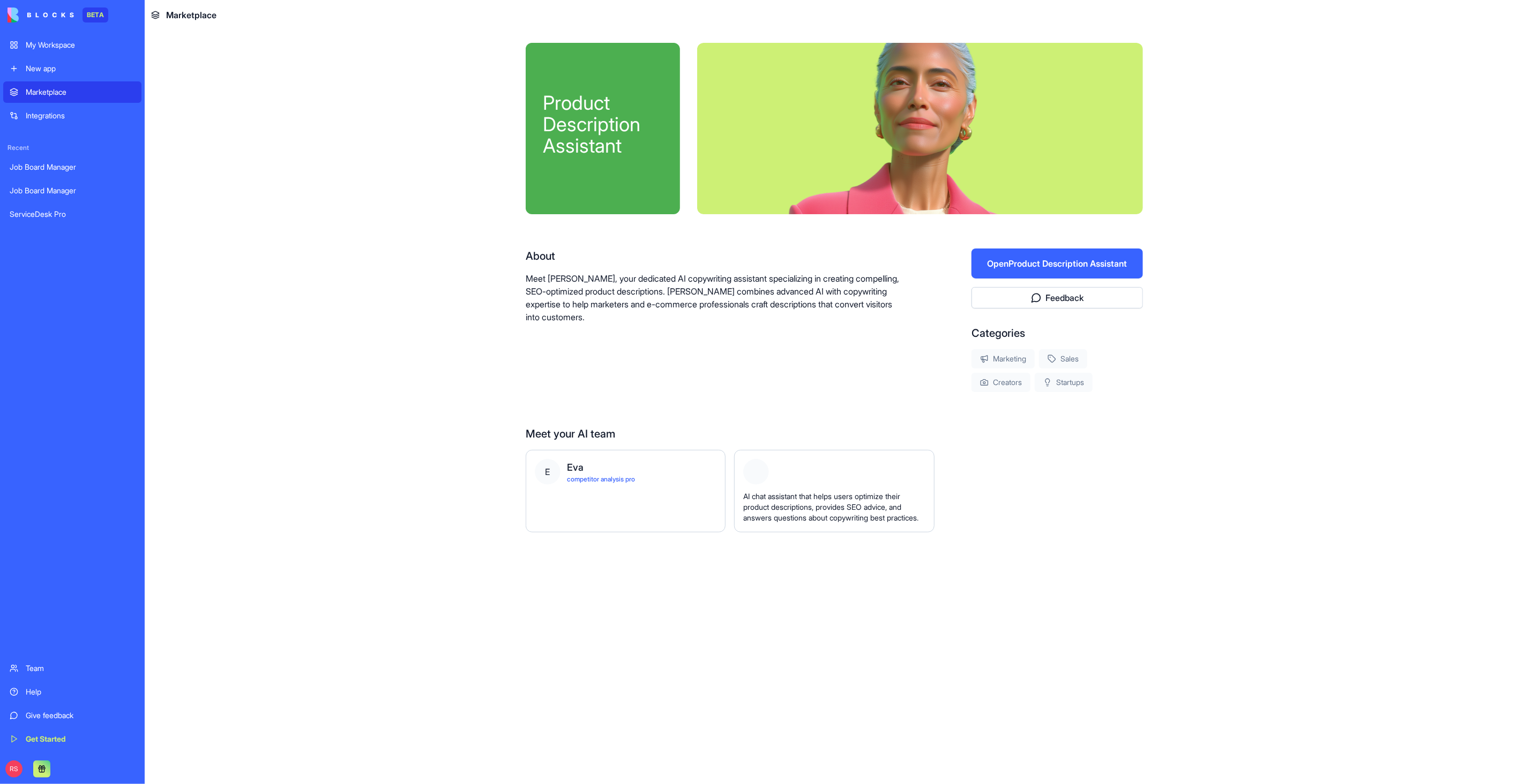
click at [1009, 270] on button "Open Product Description Assistant" at bounding box center [1057, 263] width 171 height 30
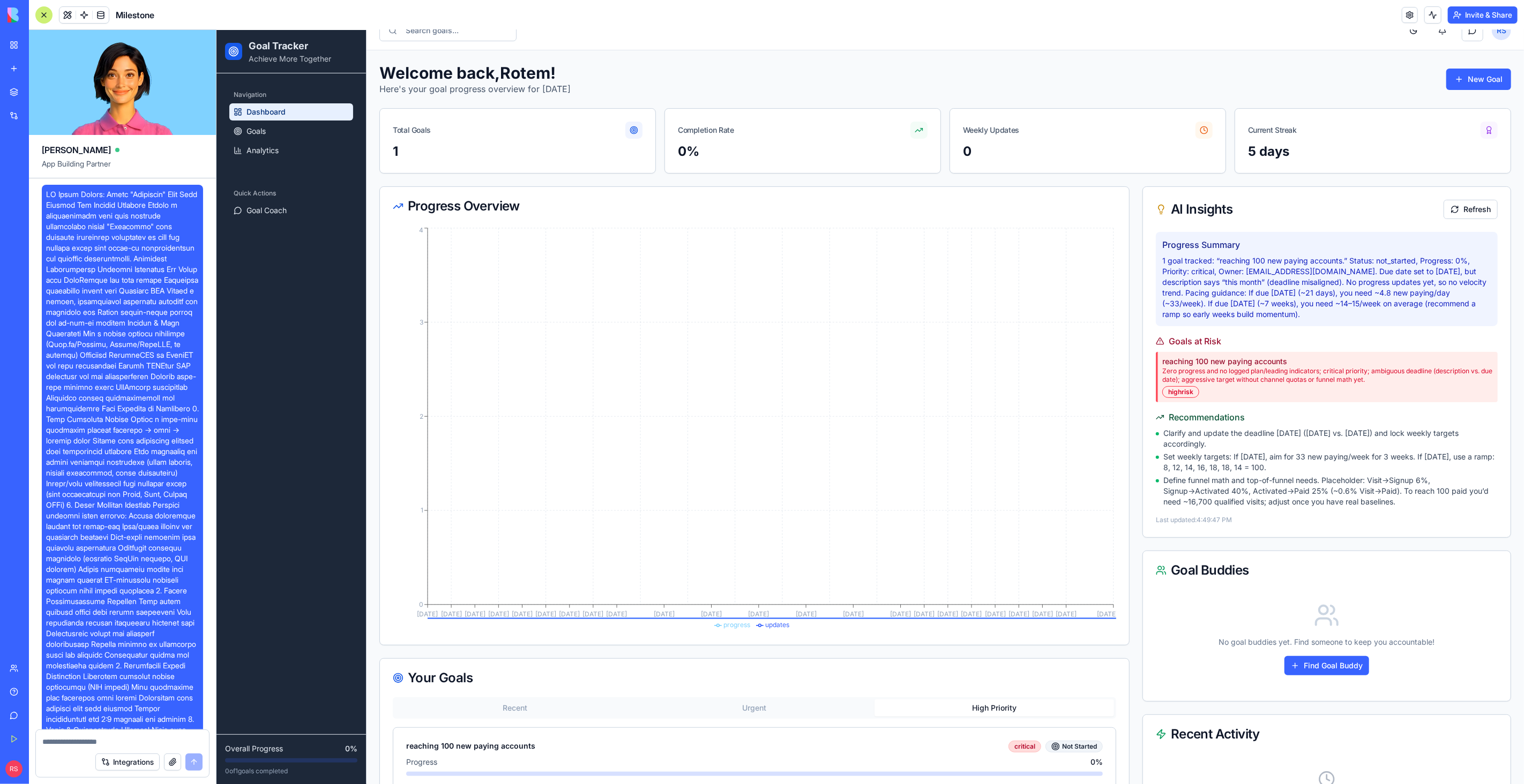
scroll to position [1883, 0]
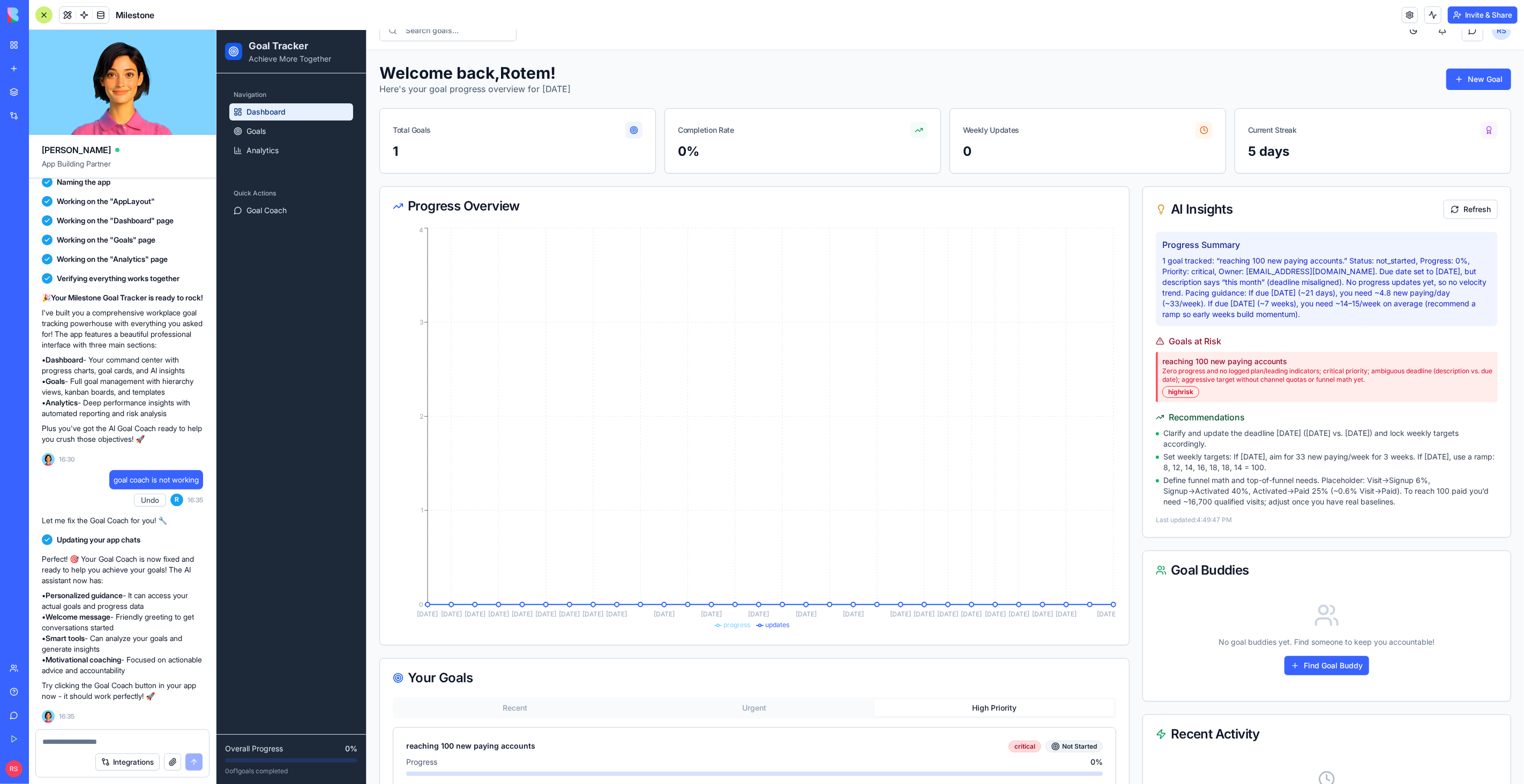
click at [43, 85] on link "Marketplace" at bounding box center [24, 92] width 43 height 22
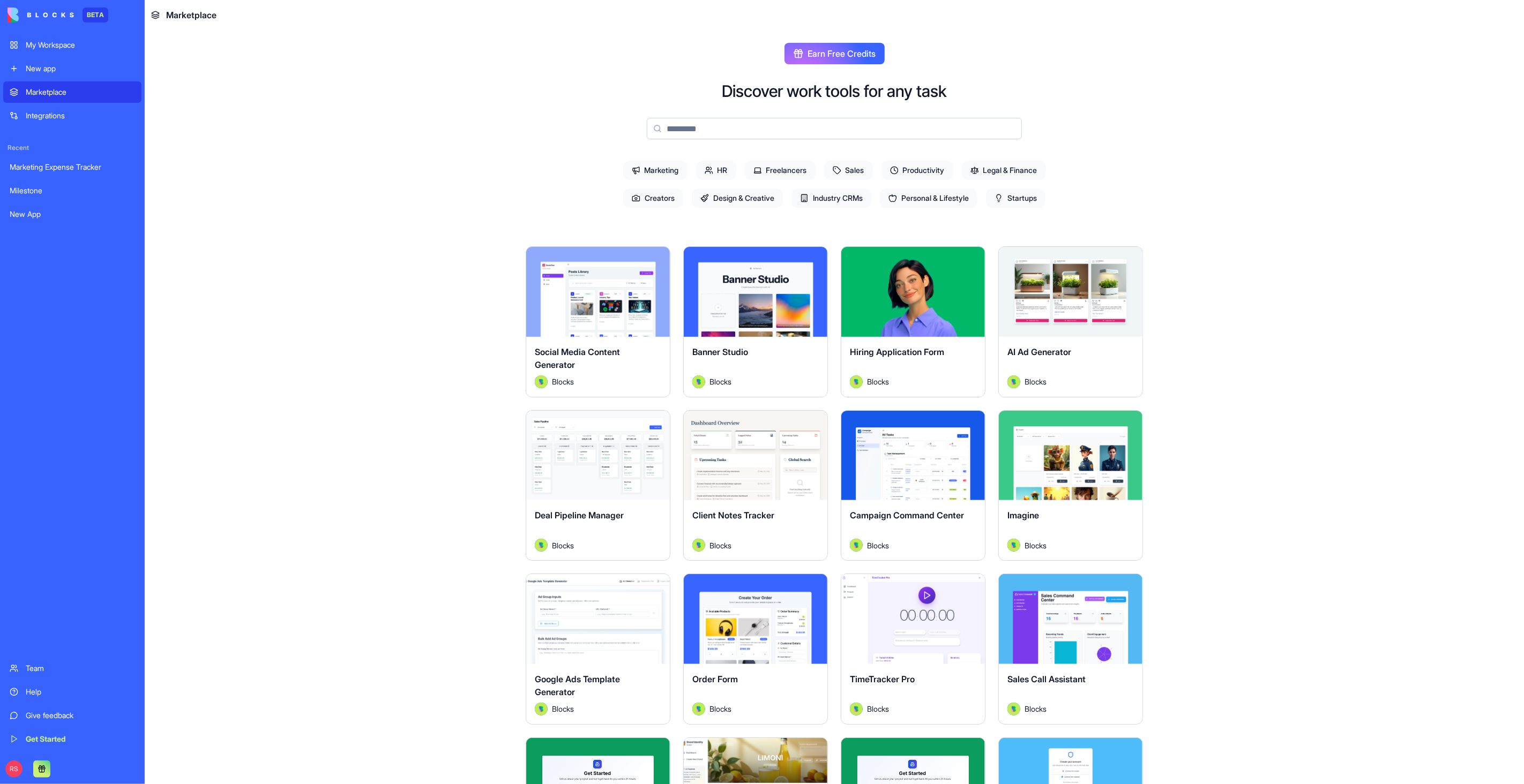
click at [684, 127] on input at bounding box center [834, 129] width 375 height 22
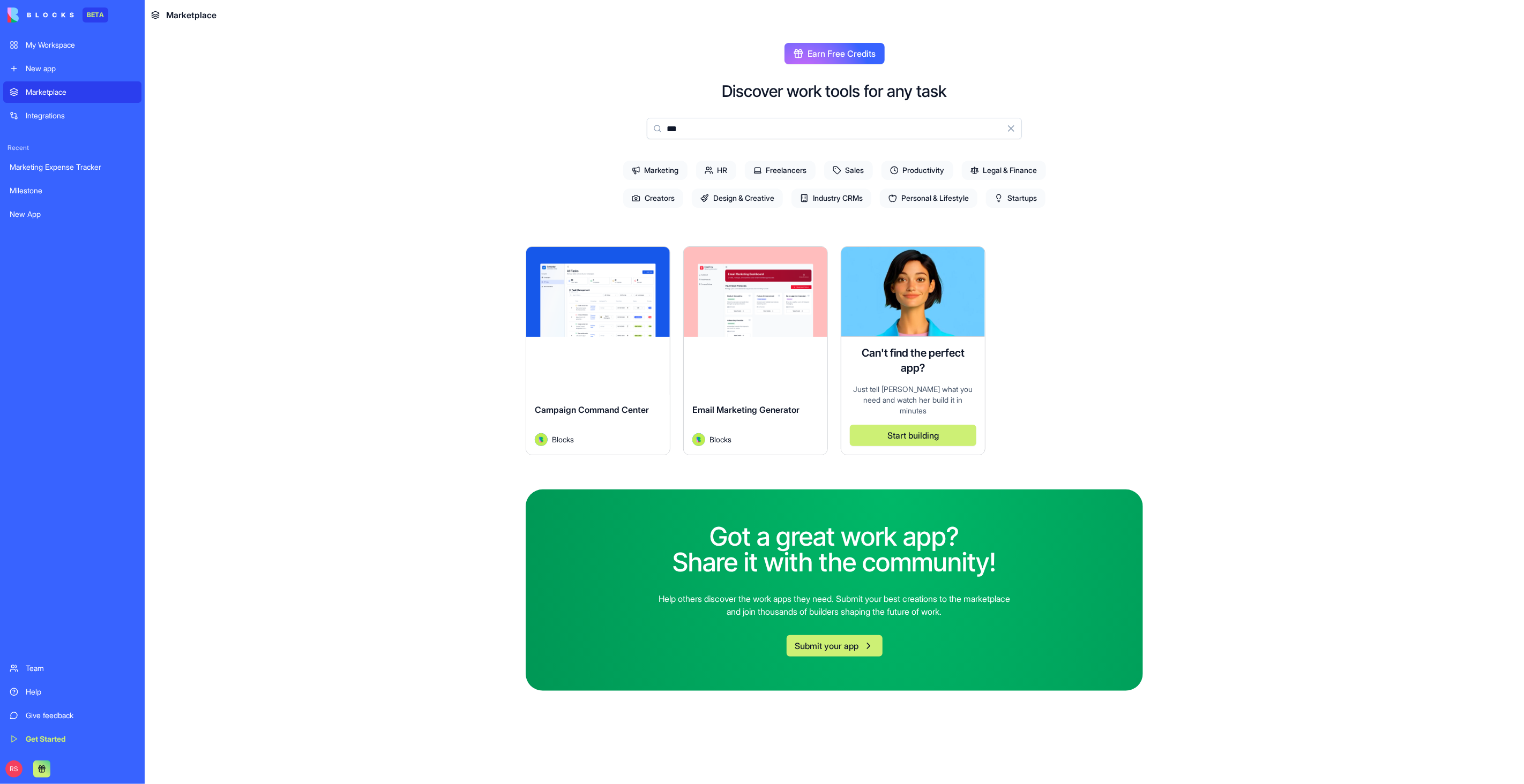
type input "***"
click at [541, 358] on div "Explore Campaign Command Center Blocks" at bounding box center [598, 351] width 145 height 209
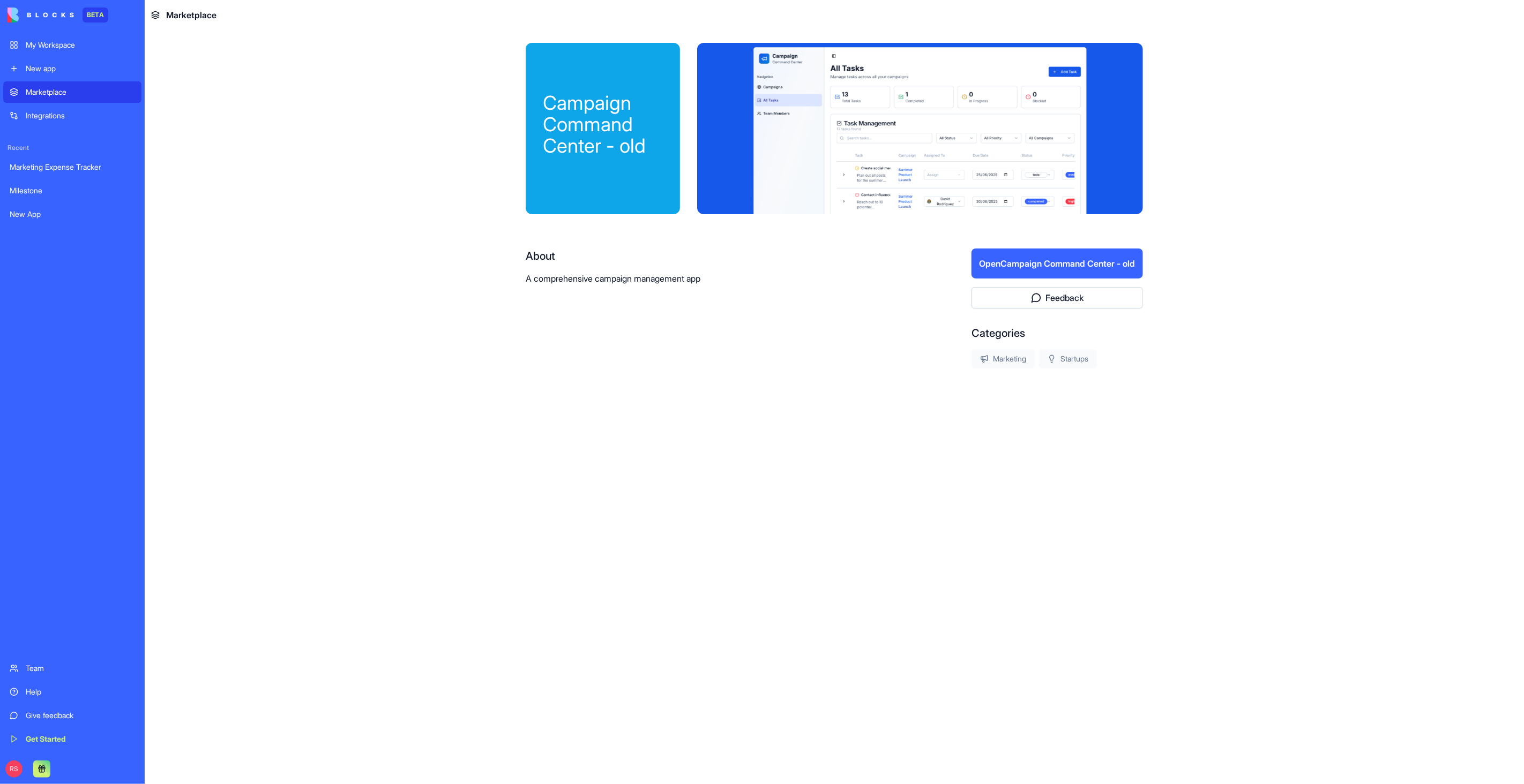
click at [1119, 267] on button "Open Campaign Command Center - old" at bounding box center [1057, 263] width 171 height 30
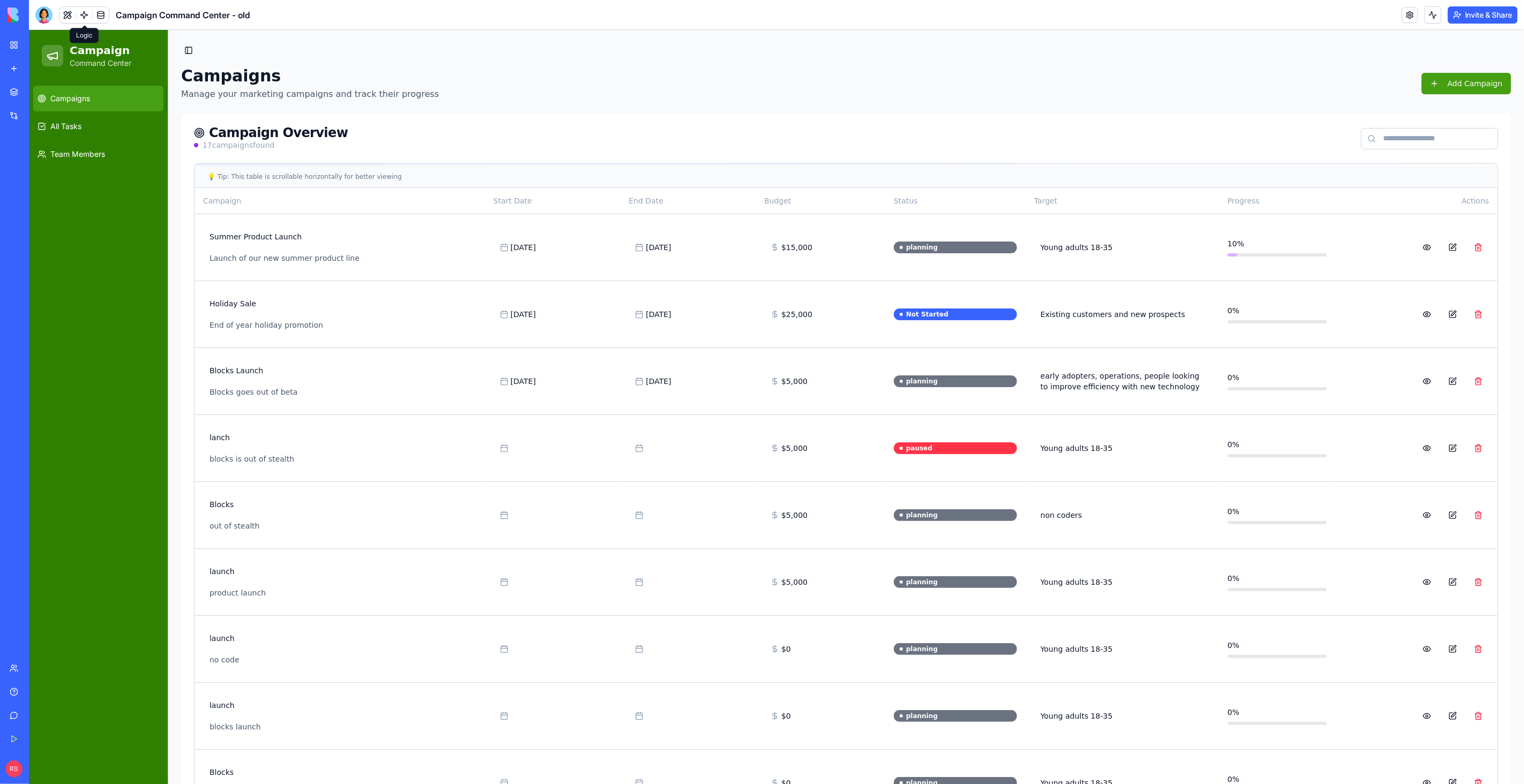
click at [81, 14] on link at bounding box center [84, 15] width 16 height 16
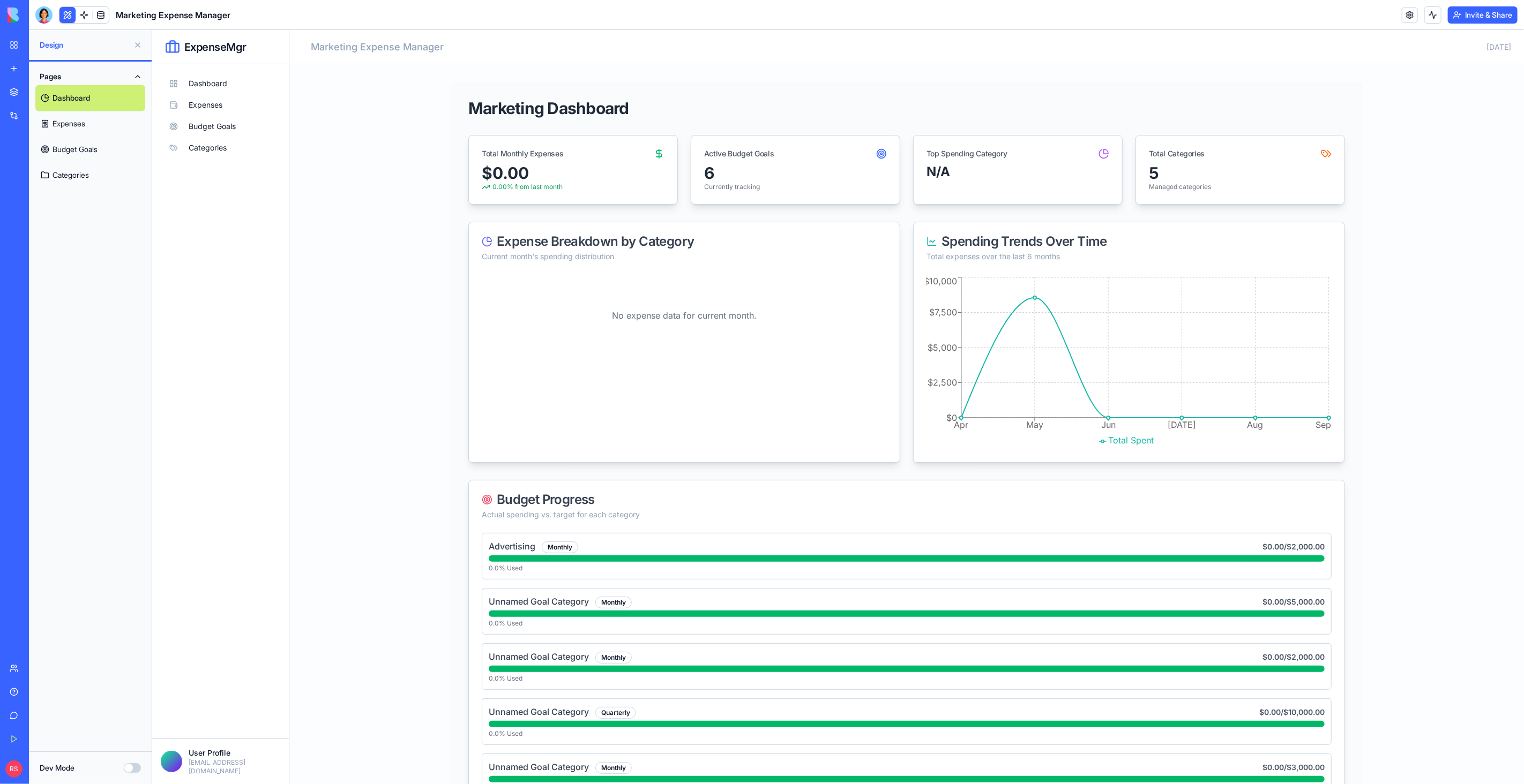
click at [39, 91] on div "Marketplace" at bounding box center [32, 92] width 14 height 10
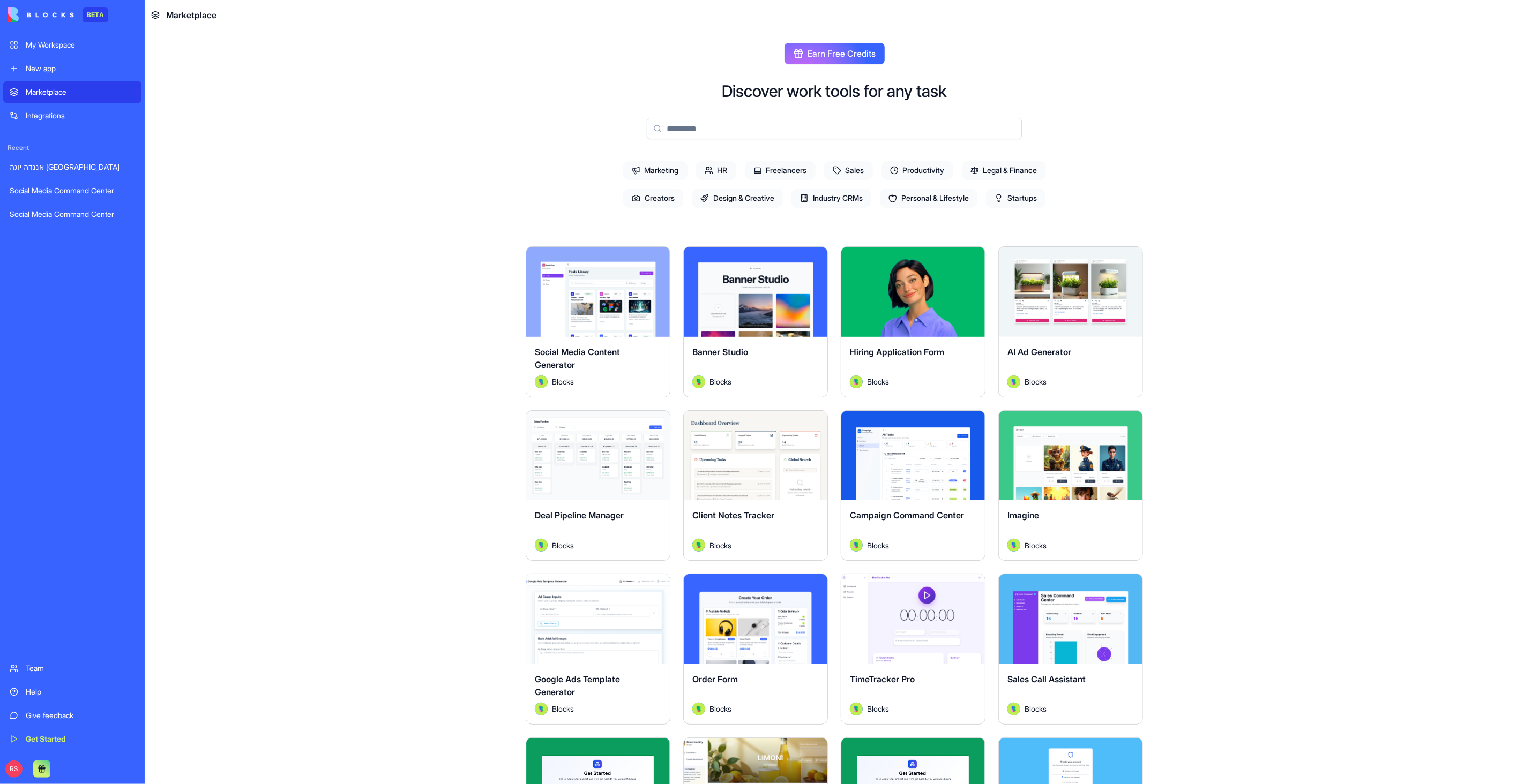
click at [721, 133] on input at bounding box center [834, 129] width 375 height 22
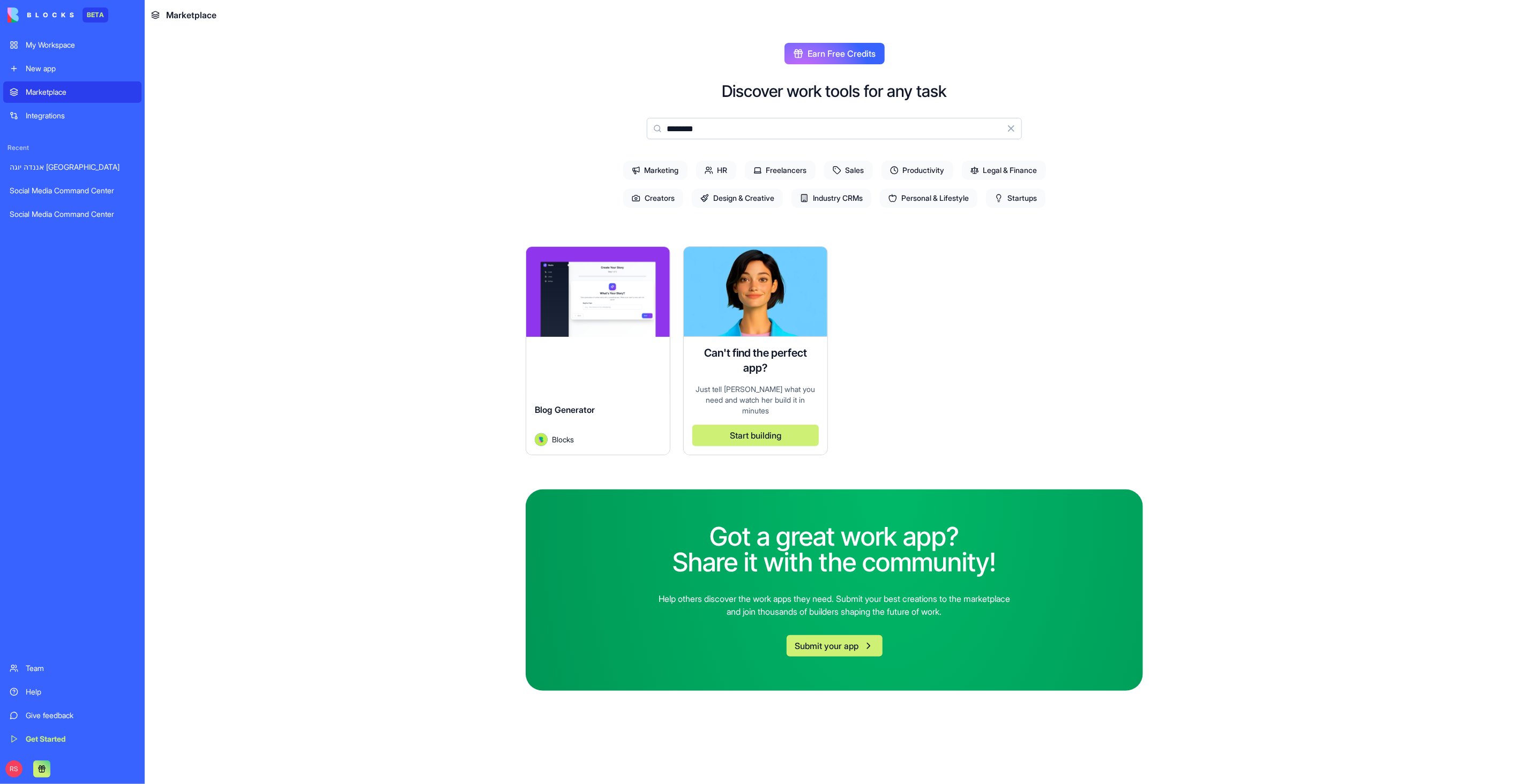
type input "********"
click at [656, 395] on div "Blog Generator Blocks" at bounding box center [598, 425] width 144 height 60
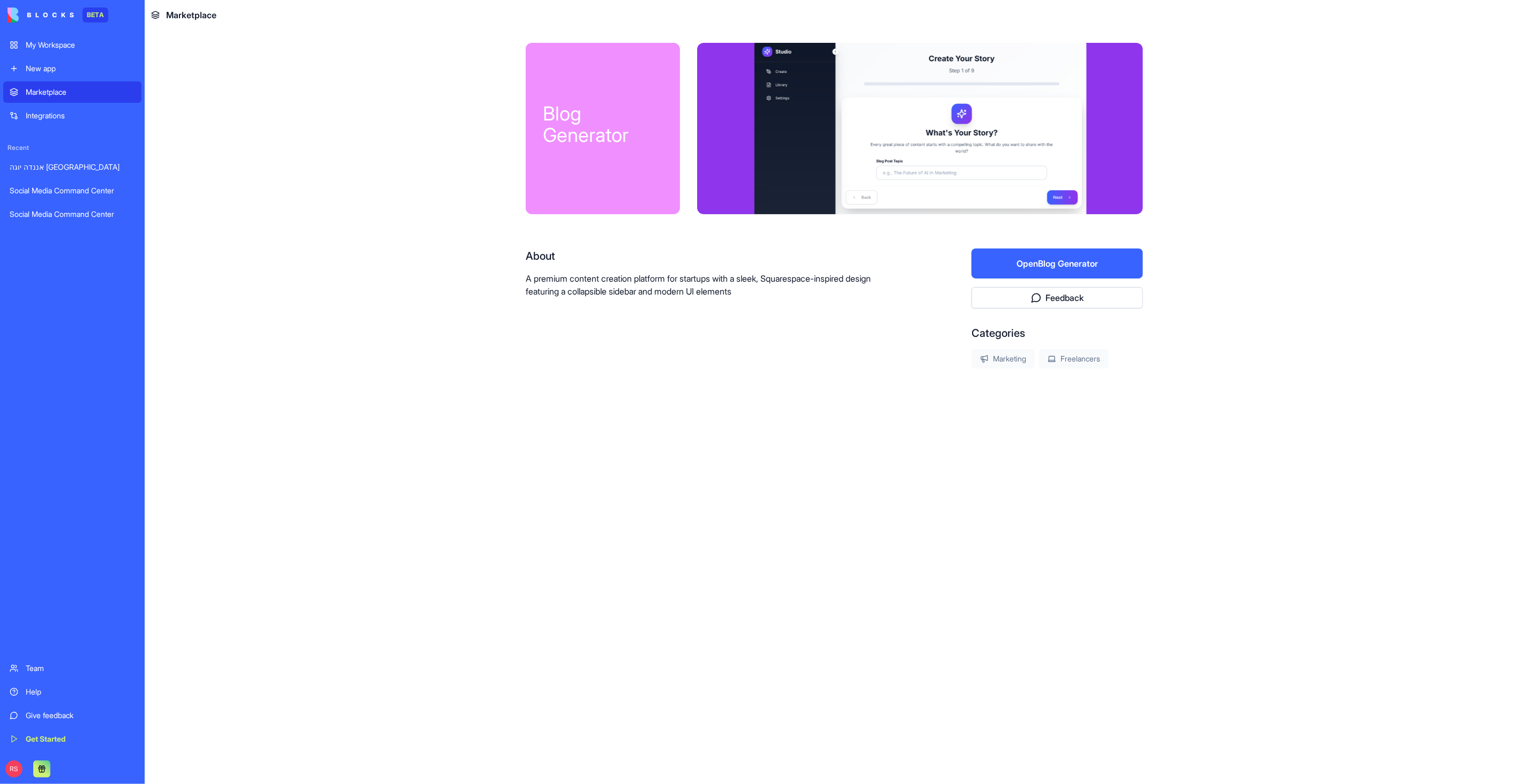
click at [1018, 261] on button "Open Blog Generator" at bounding box center [1057, 263] width 171 height 30
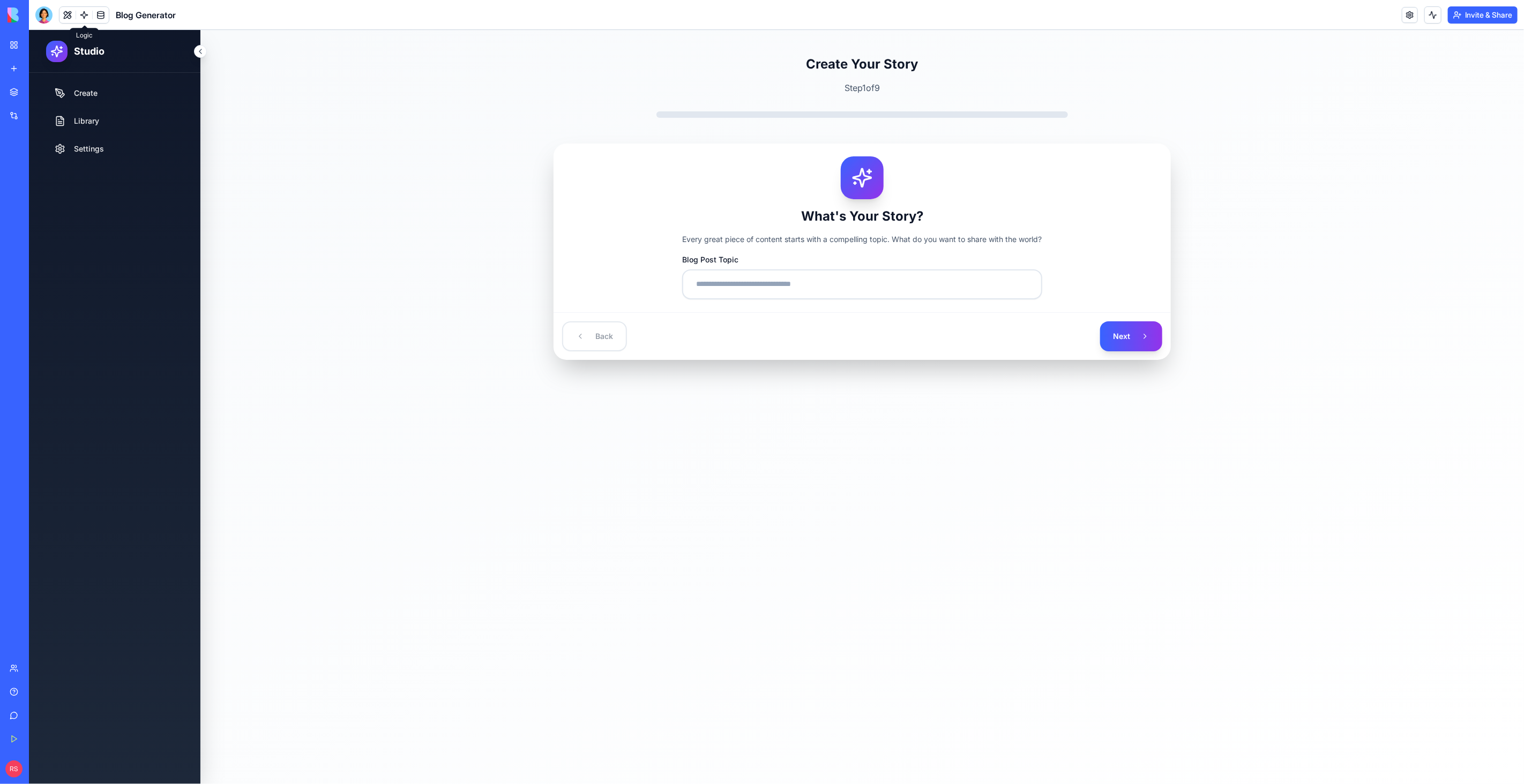
click at [88, 15] on link at bounding box center [84, 15] width 16 height 16
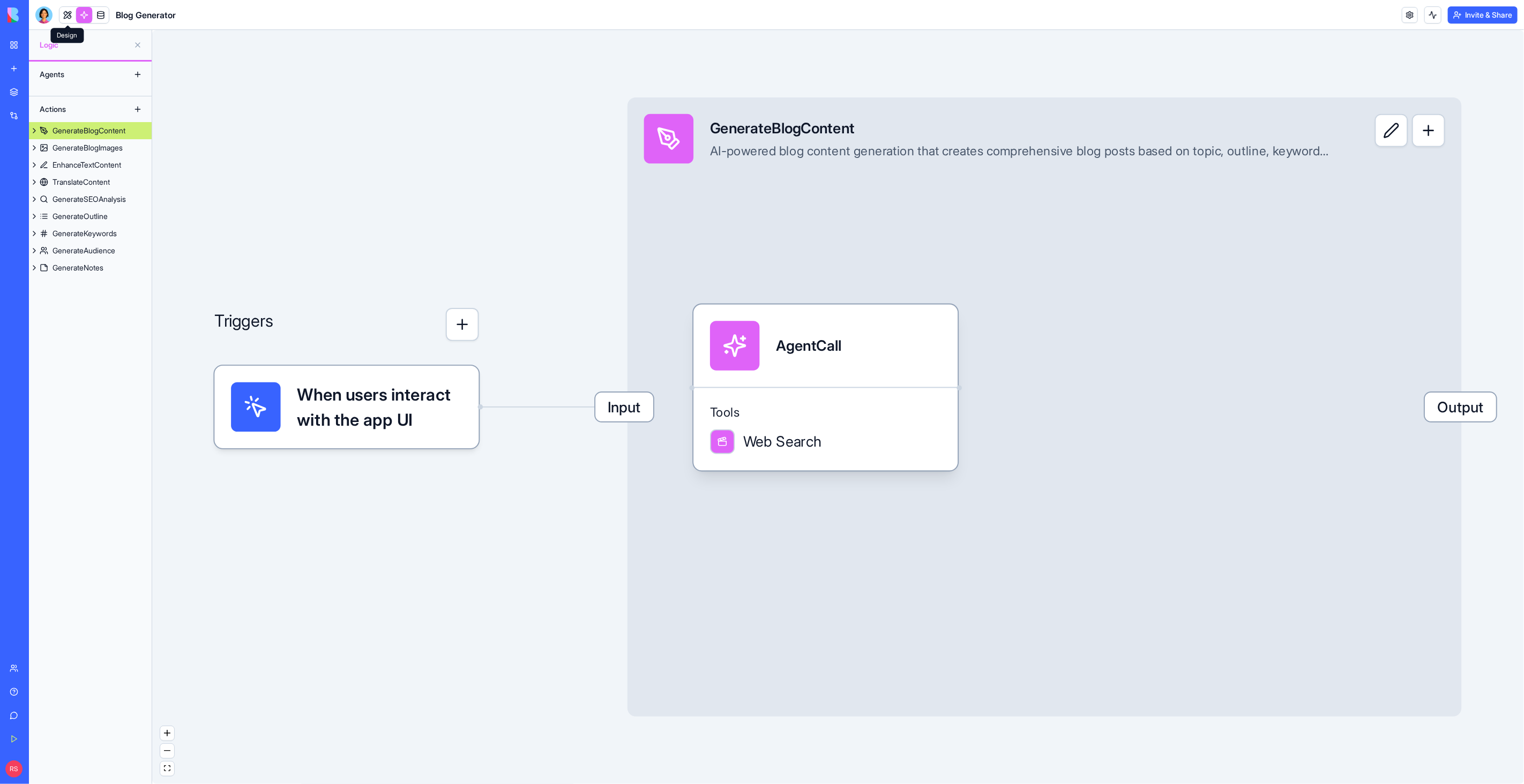
click at [68, 15] on link at bounding box center [68, 15] width 16 height 16
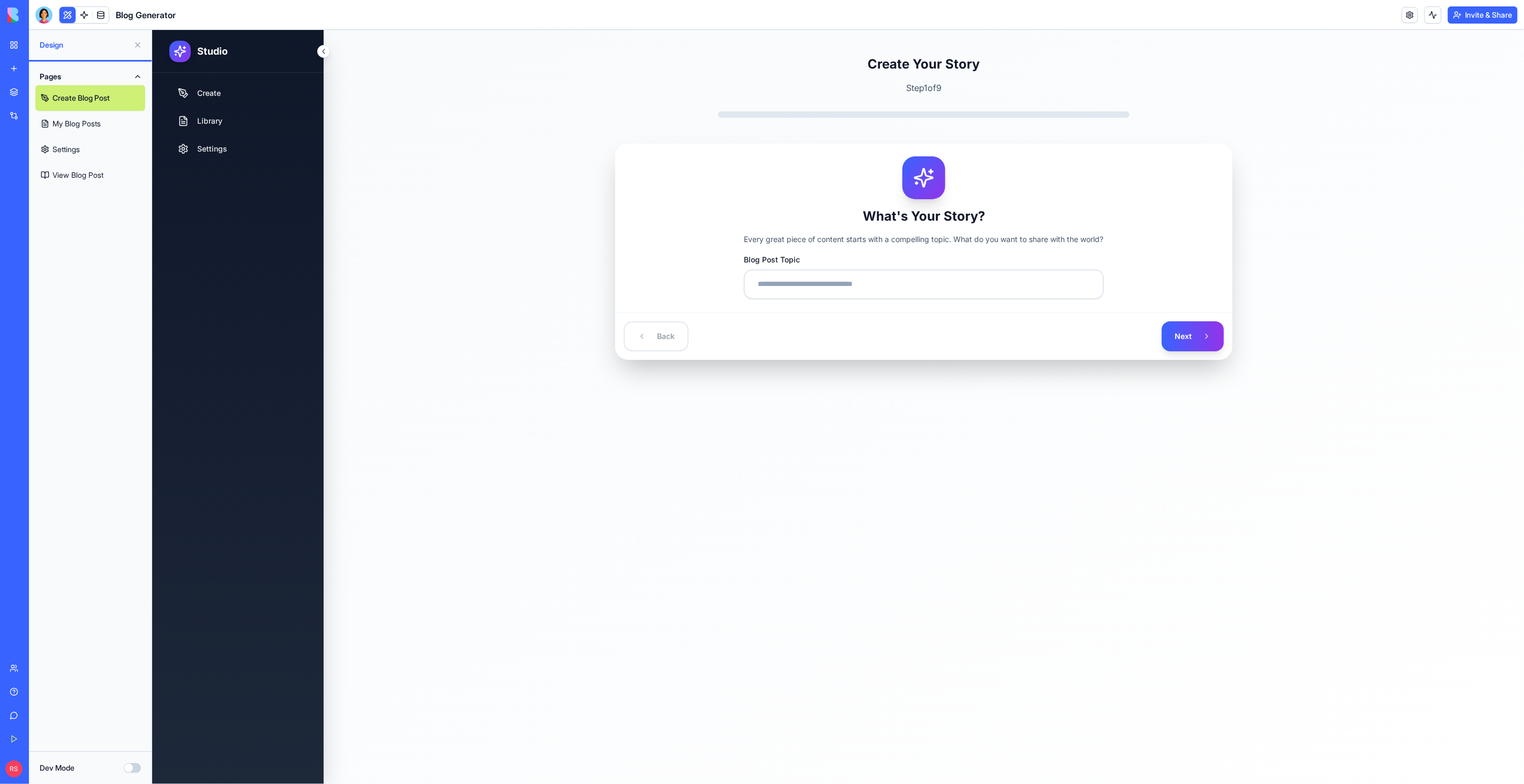
click at [46, 84] on link "Marketplace" at bounding box center [24, 92] width 43 height 22
click at [36, 92] on div "Marketplace" at bounding box center [32, 92] width 14 height 10
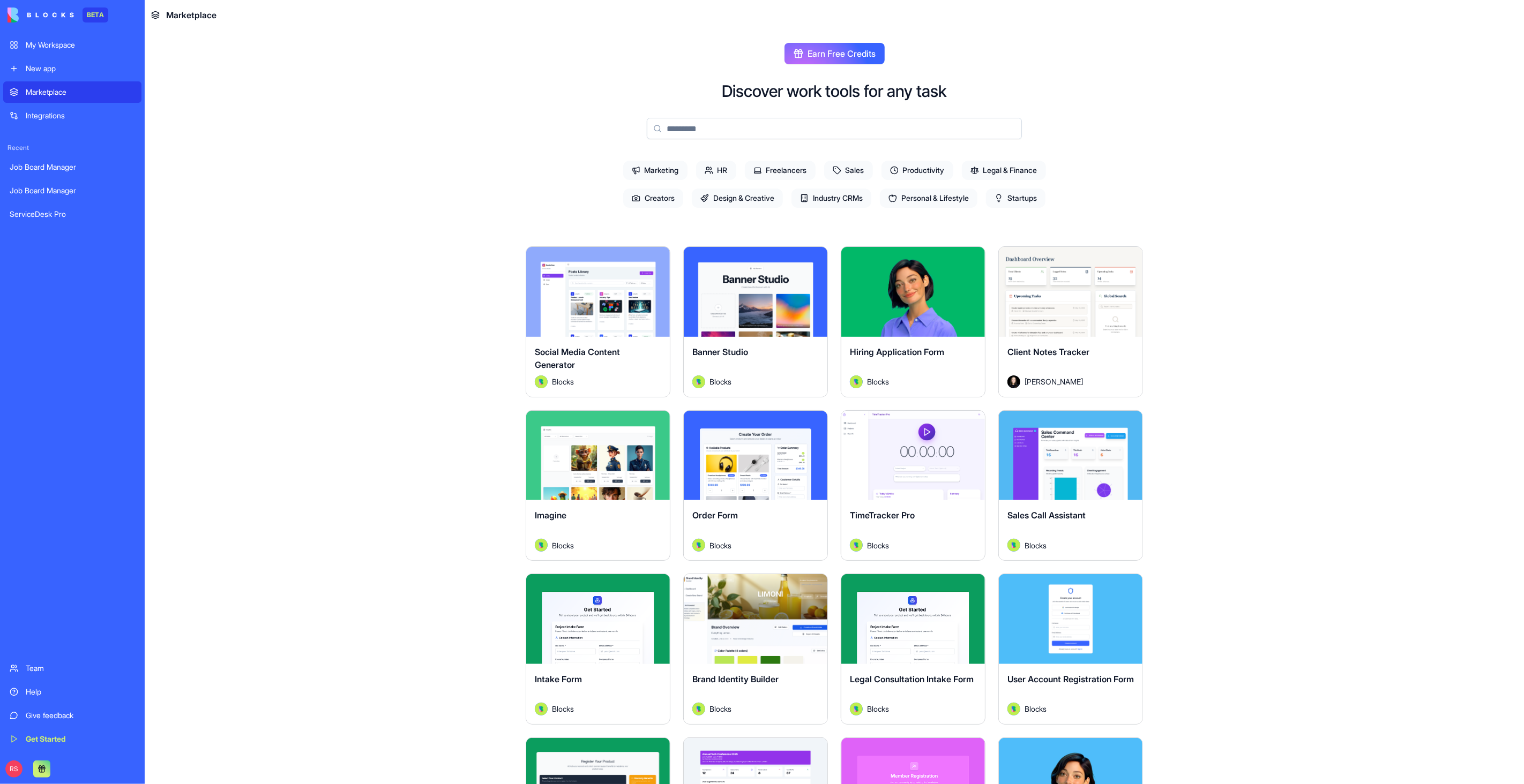
click at [718, 131] on input at bounding box center [834, 129] width 375 height 22
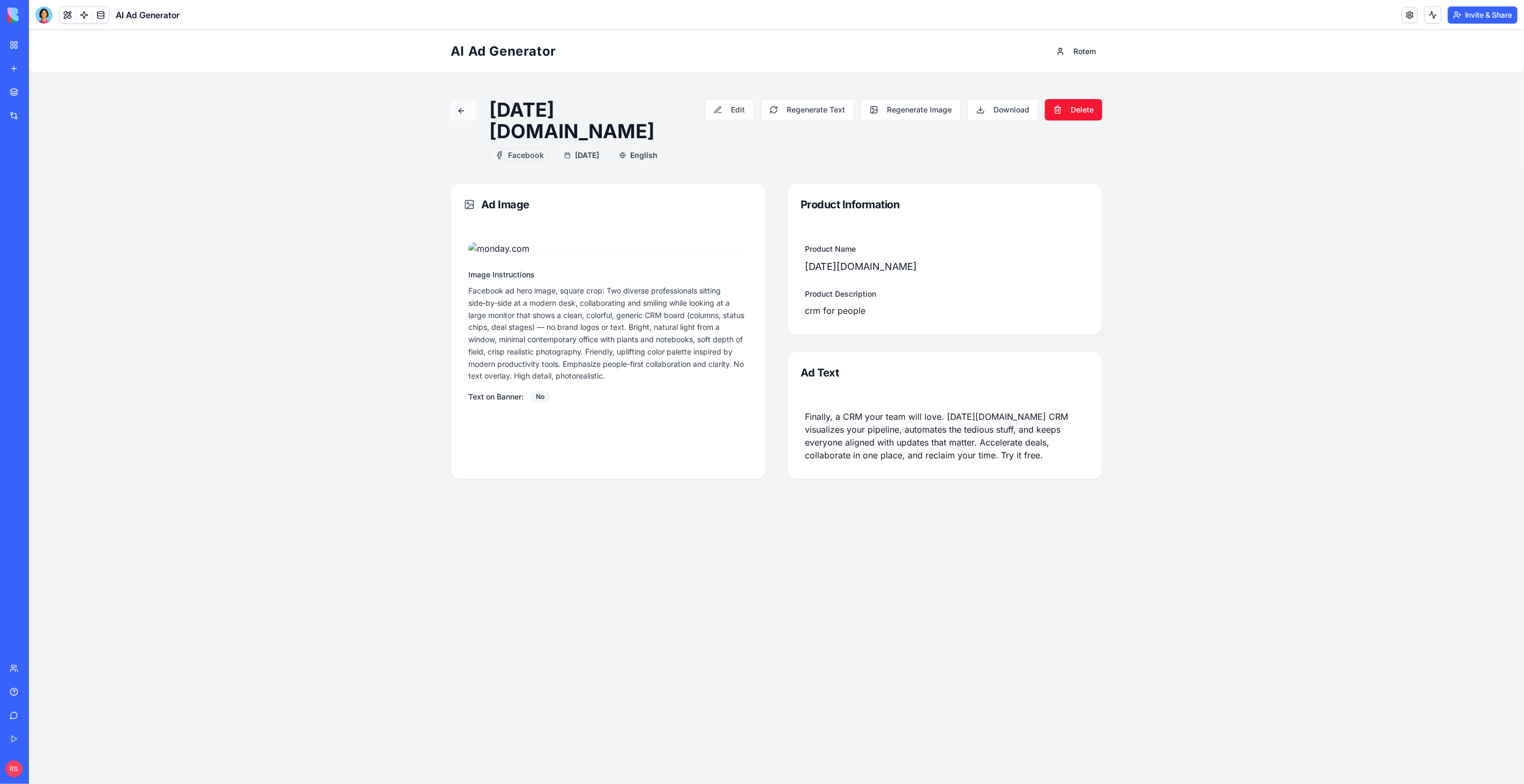
click at [463, 113] on button at bounding box center [463, 110] width 26 height 19
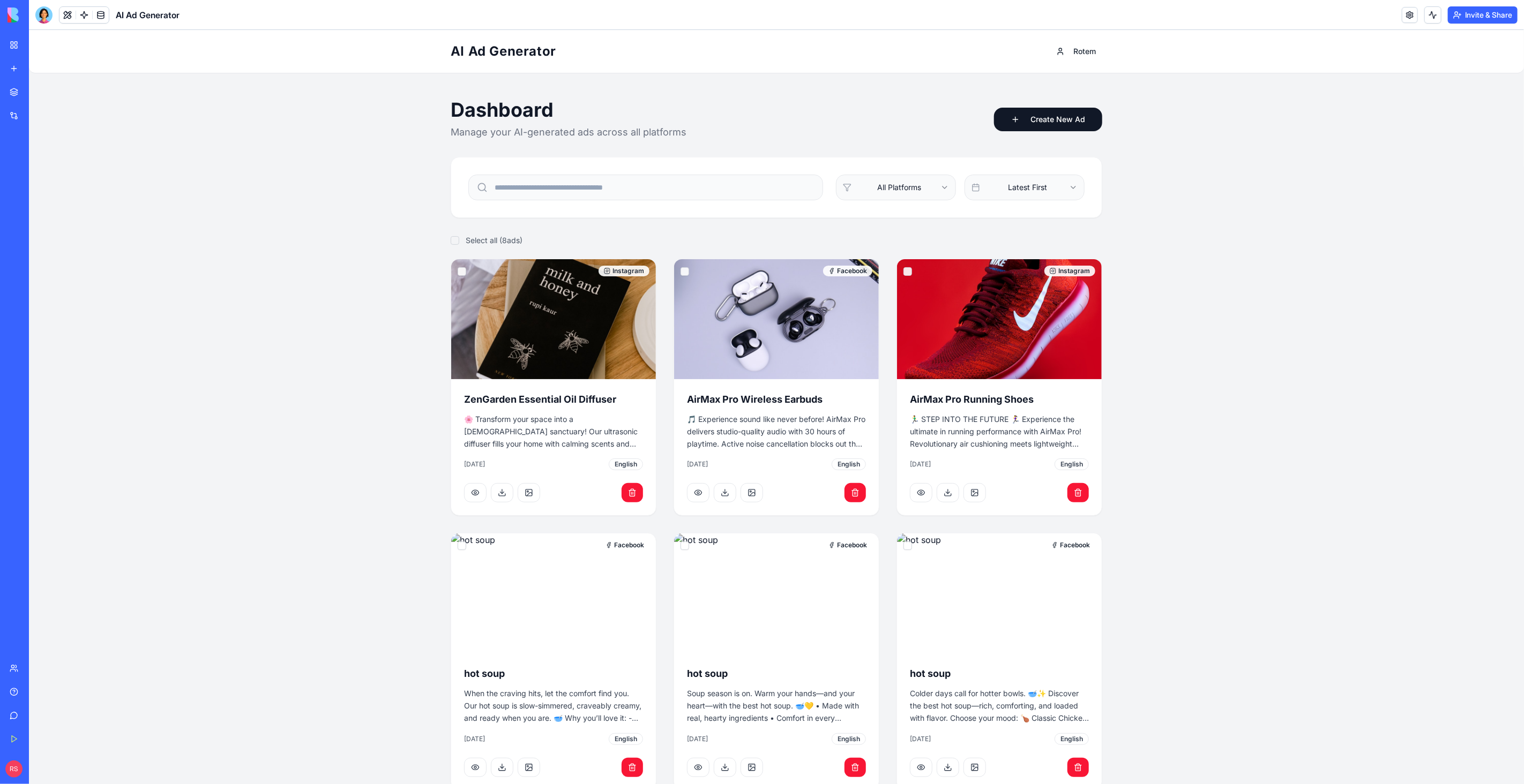
click at [39, 89] on div "Marketplace" at bounding box center [32, 92] width 14 height 10
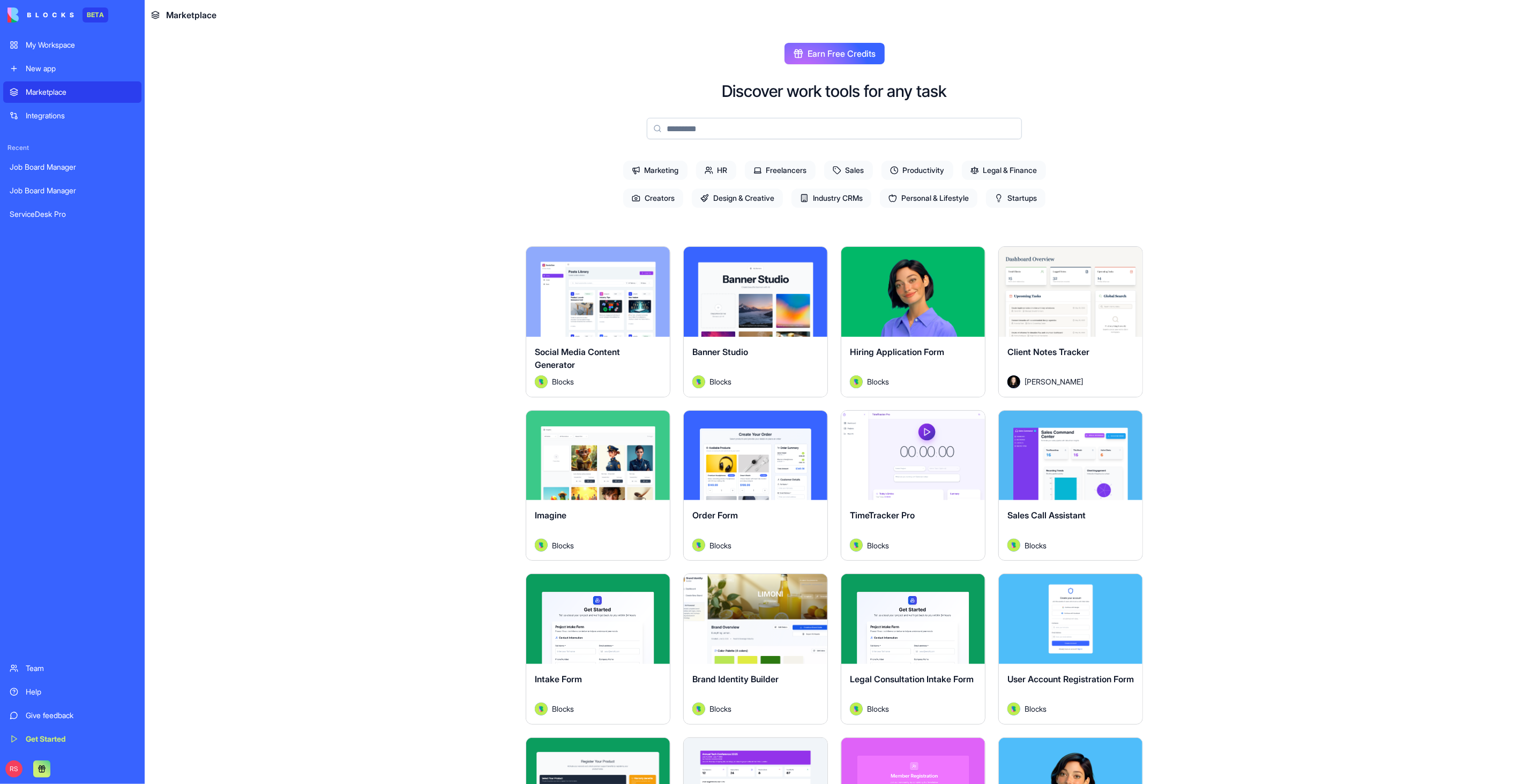
click at [60, 93] on div "Marketplace" at bounding box center [80, 92] width 109 height 10
click at [712, 133] on input at bounding box center [834, 129] width 375 height 22
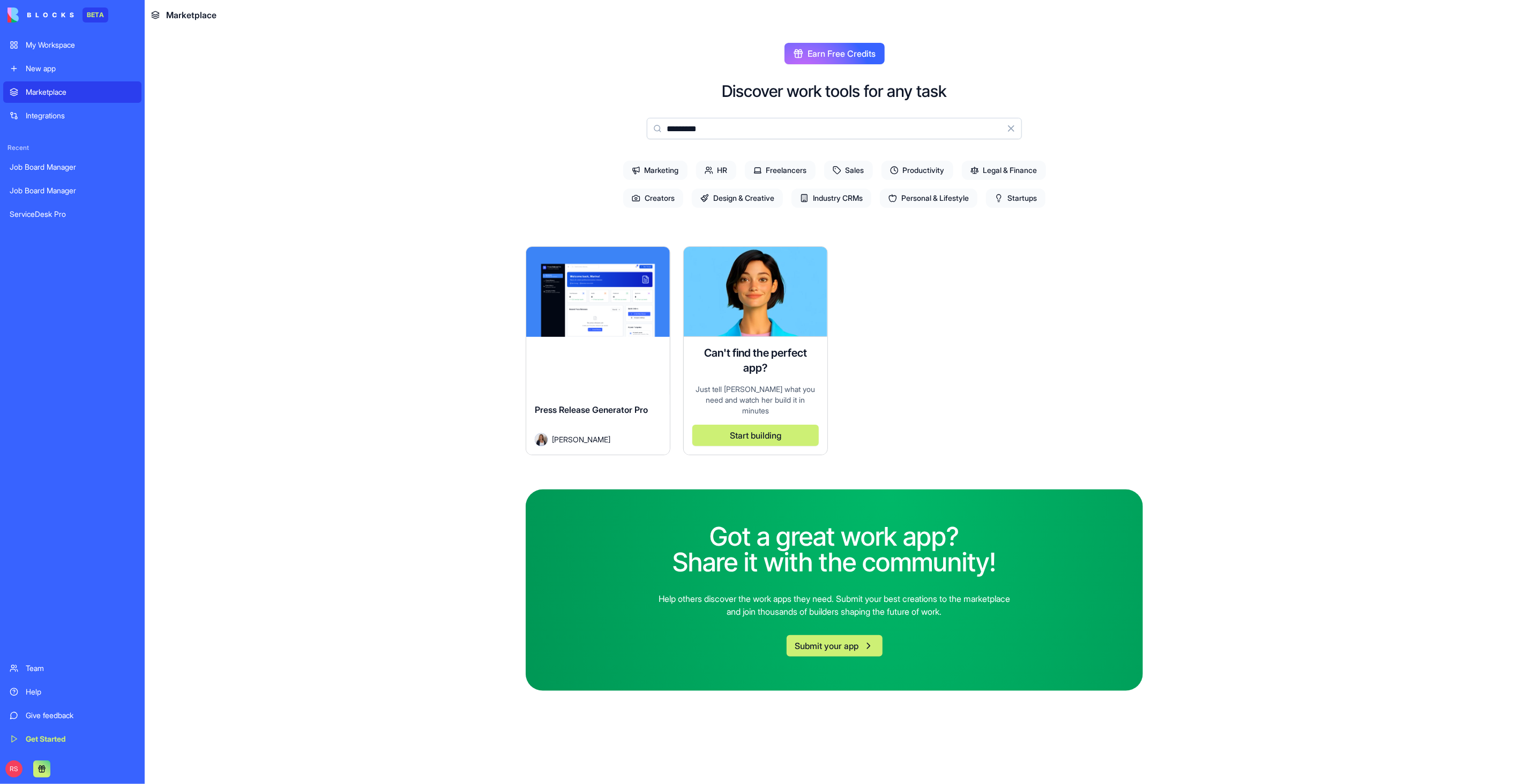
type input "*********"
click at [625, 315] on div "Explore" at bounding box center [598, 292] width 144 height 90
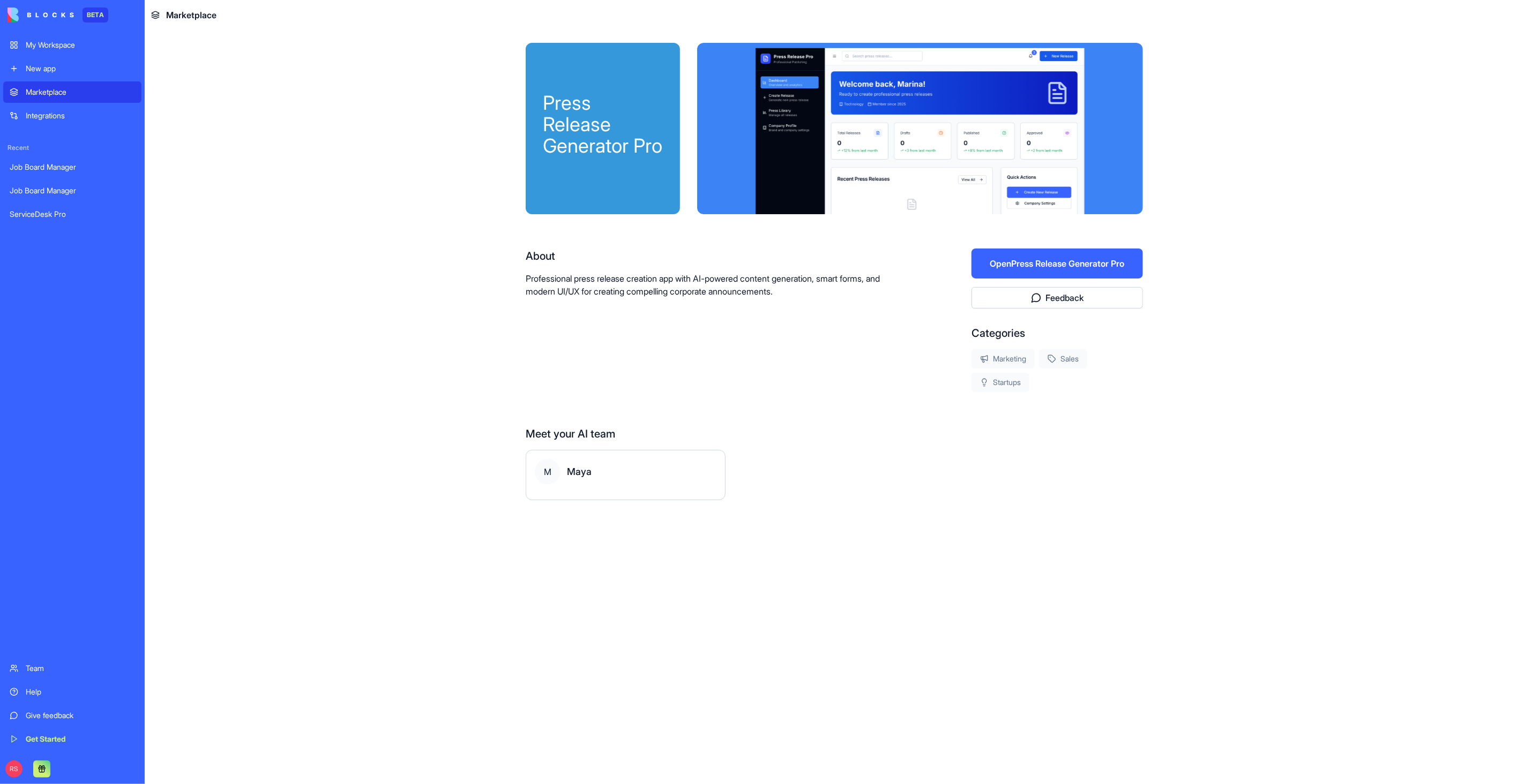
click at [1037, 264] on button "Open Press Release Generator Pro" at bounding box center [1057, 263] width 171 height 30
